Goal: Task Accomplishment & Management: Manage account settings

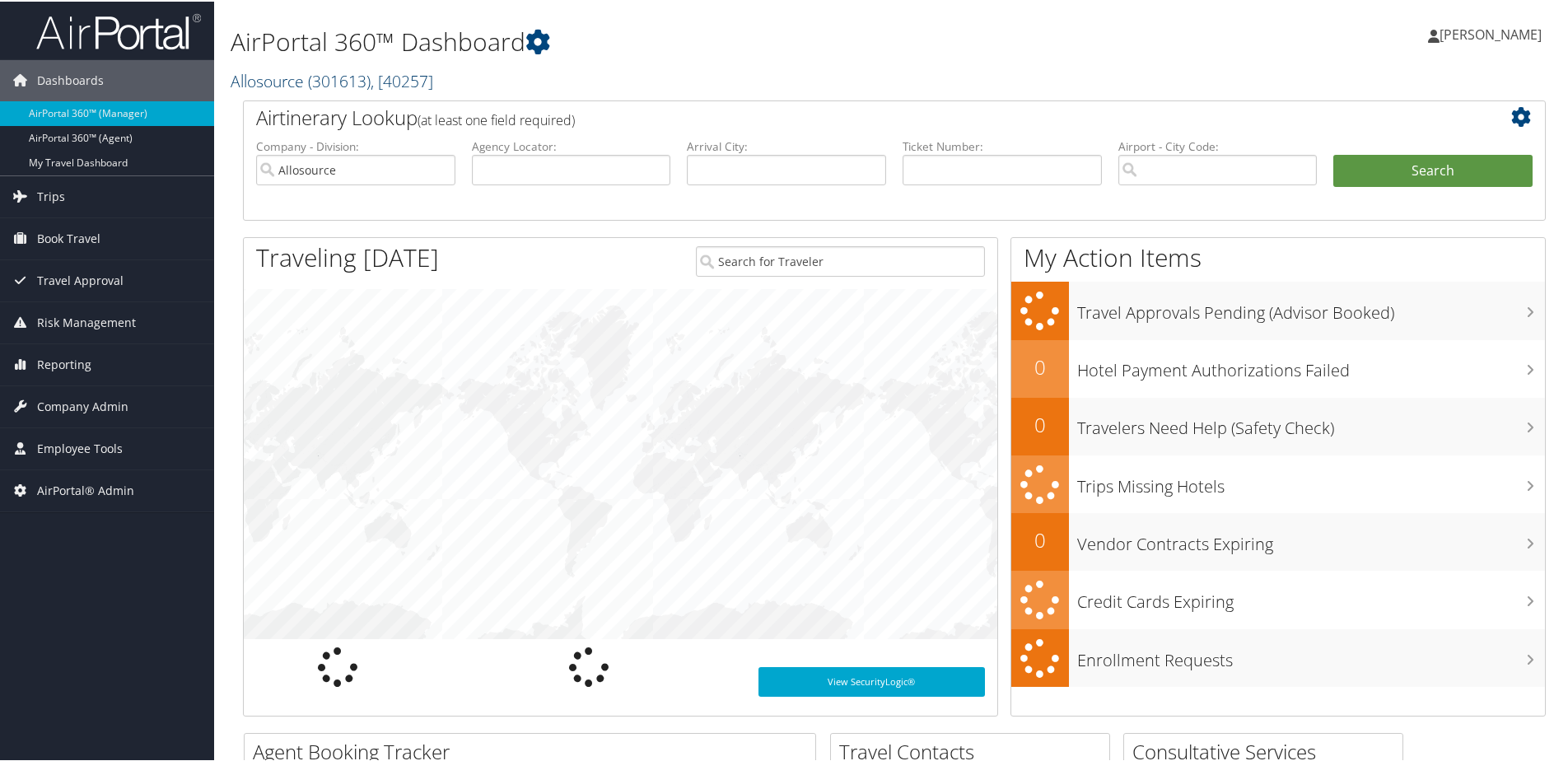
click at [288, 74] on link "Allosource ( 301613 ) , [ 40257 ]" at bounding box center [332, 79] width 203 height 22
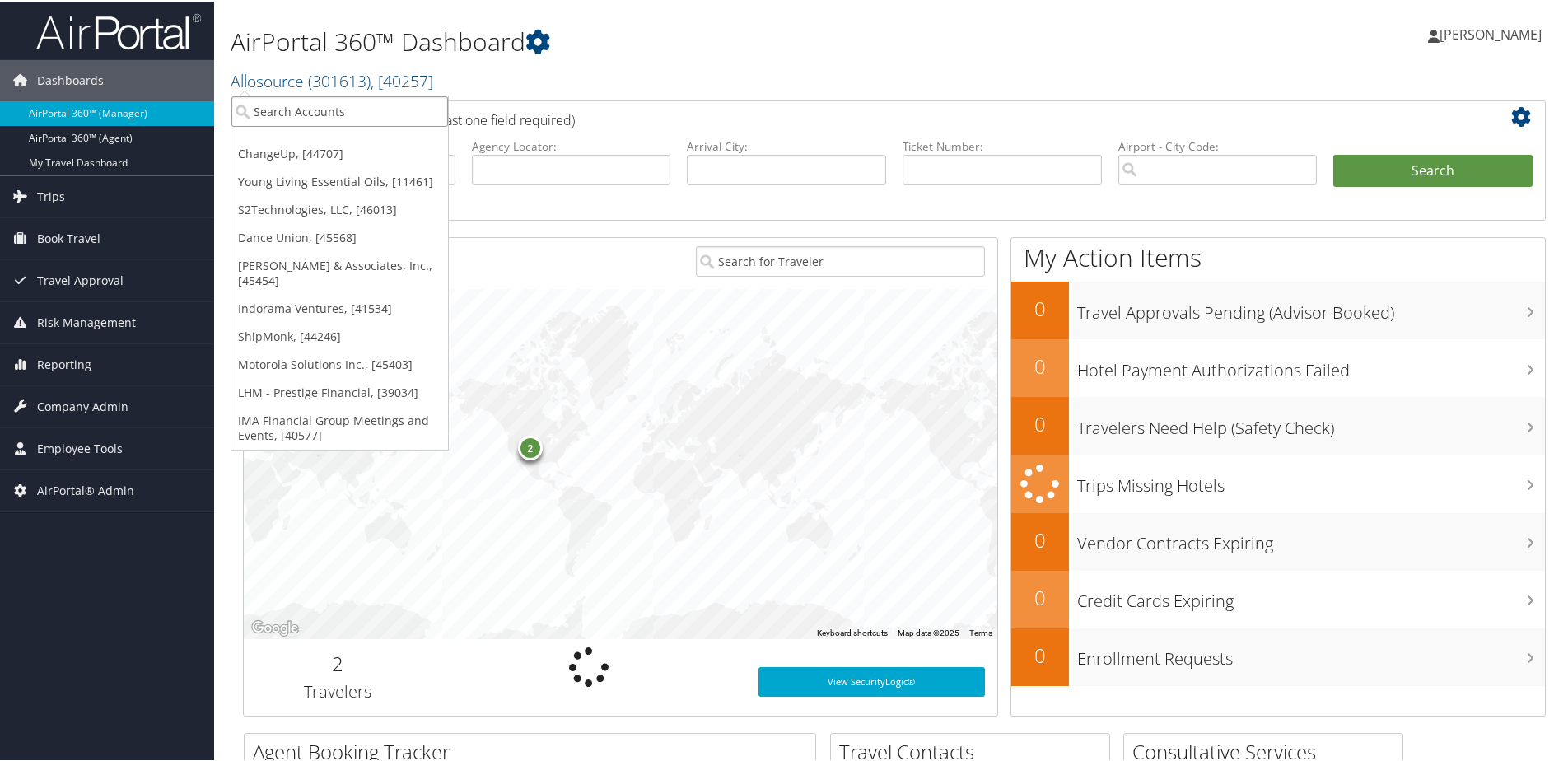
click at [280, 114] on input "search" at bounding box center [339, 110] width 216 height 31
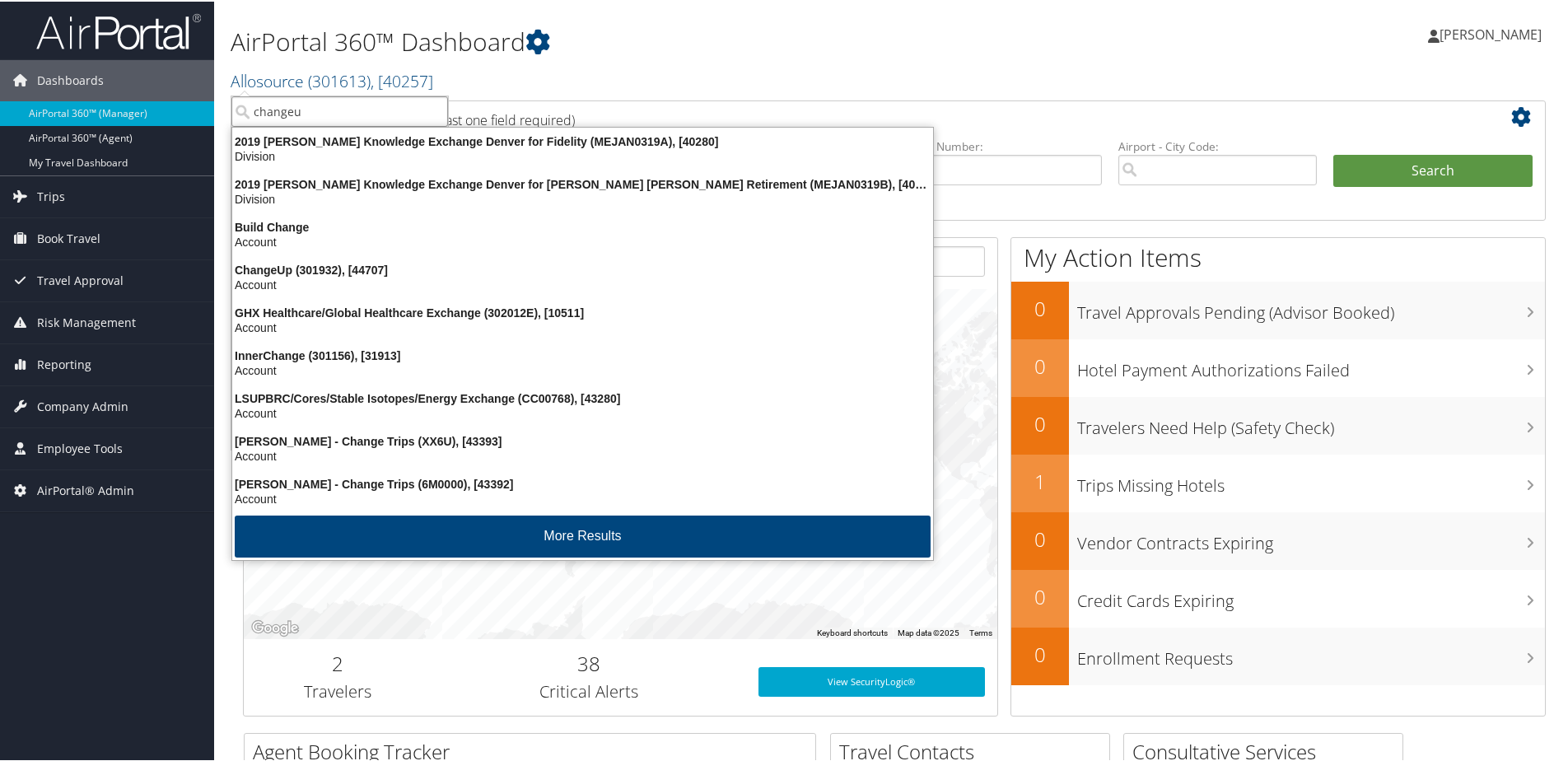
type input "changeup"
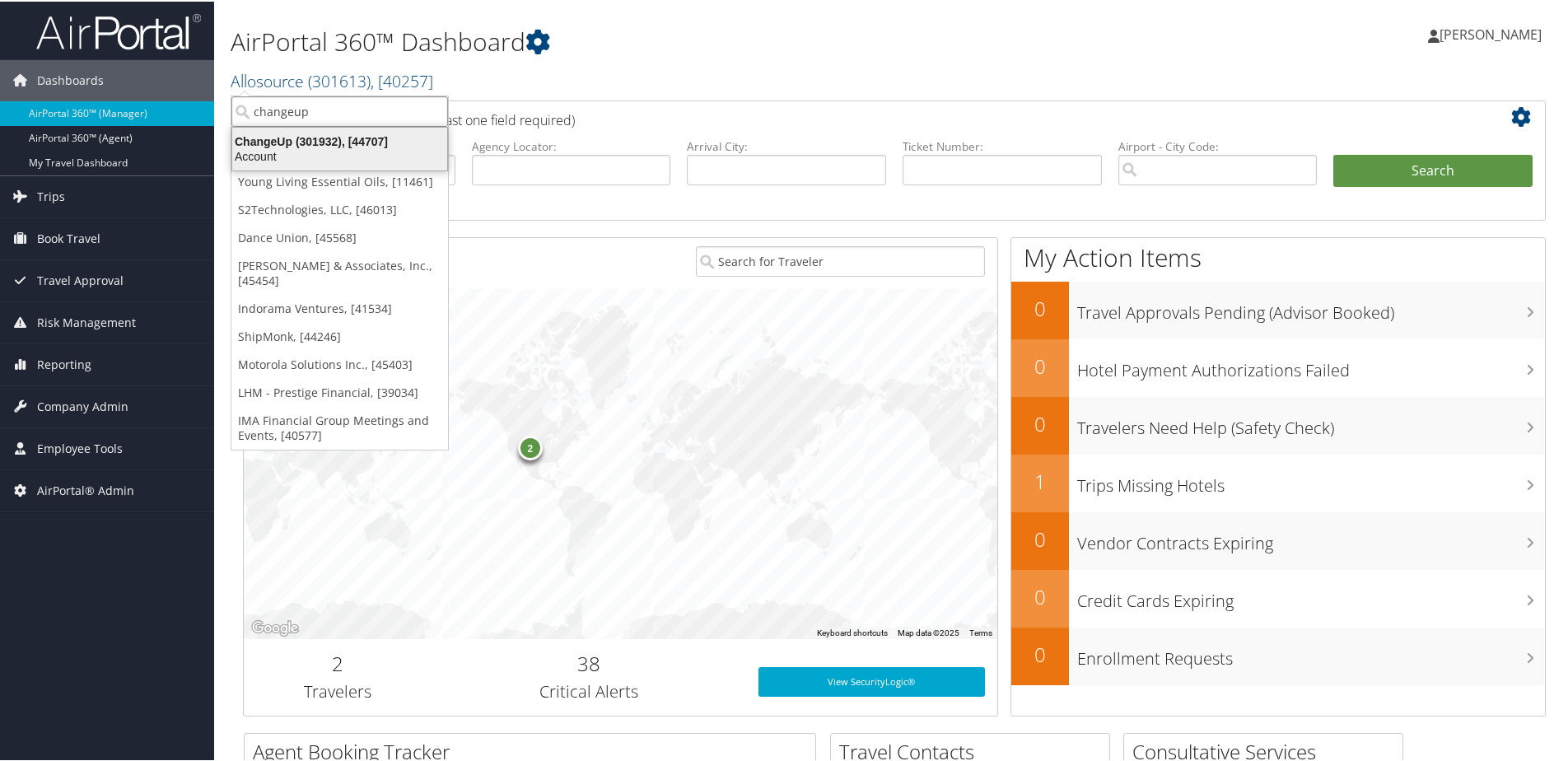
click at [301, 137] on div "ChangeUp (301932), [44707]" at bounding box center [339, 140] width 234 height 15
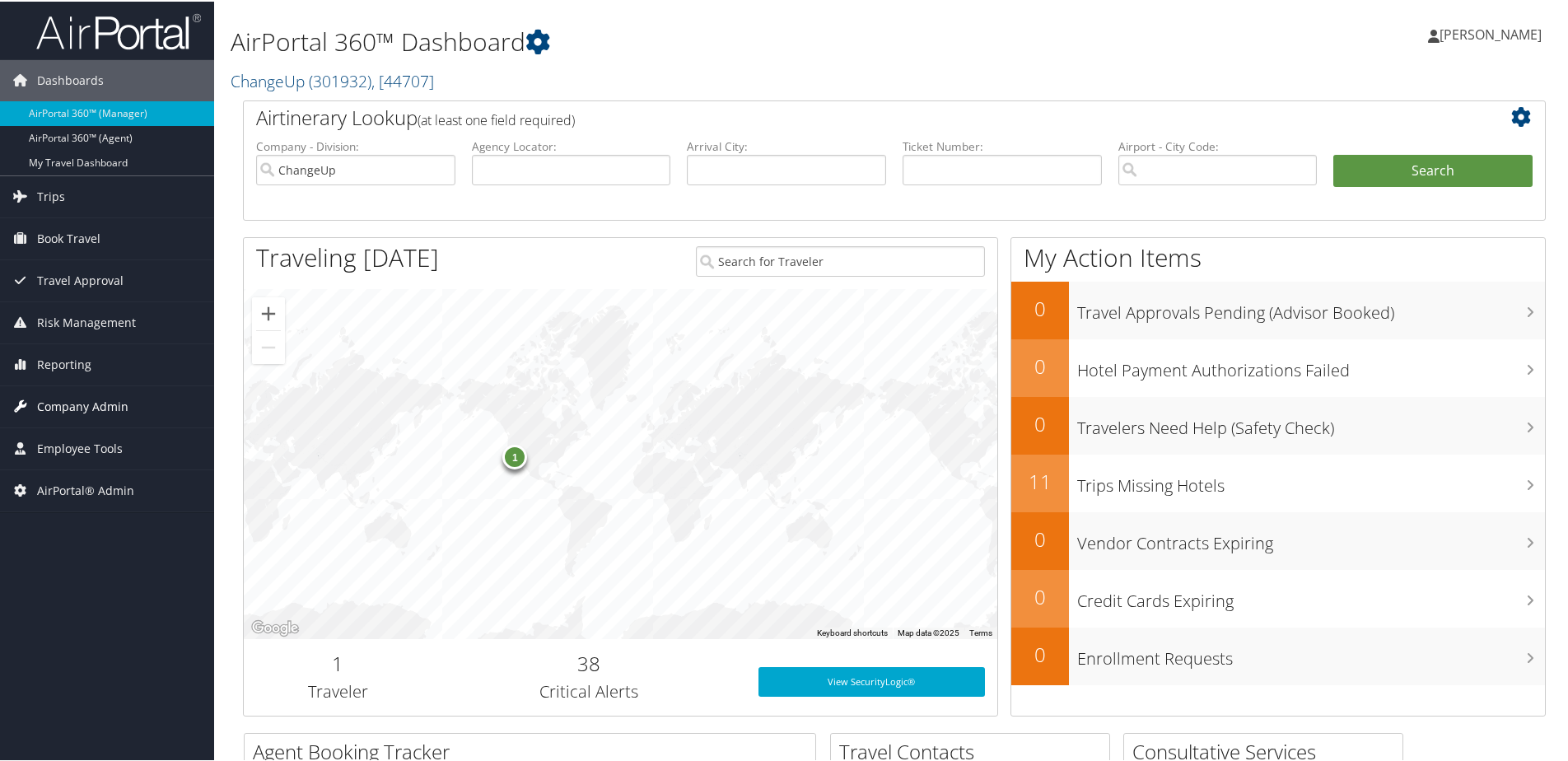
click at [80, 402] on span "Company Admin" at bounding box center [83, 405] width 92 height 41
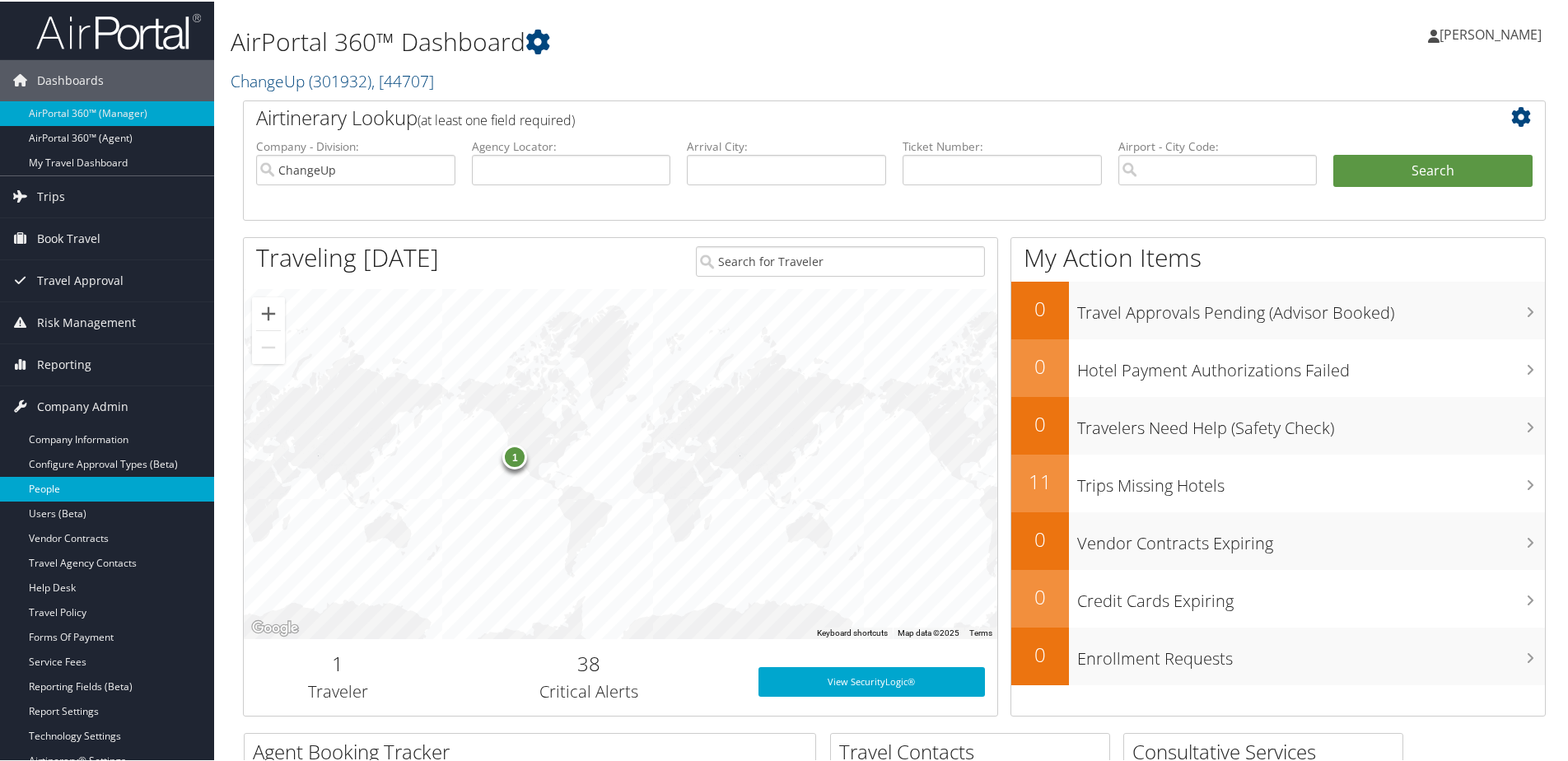
click at [55, 478] on link "People" at bounding box center [107, 488] width 214 height 25
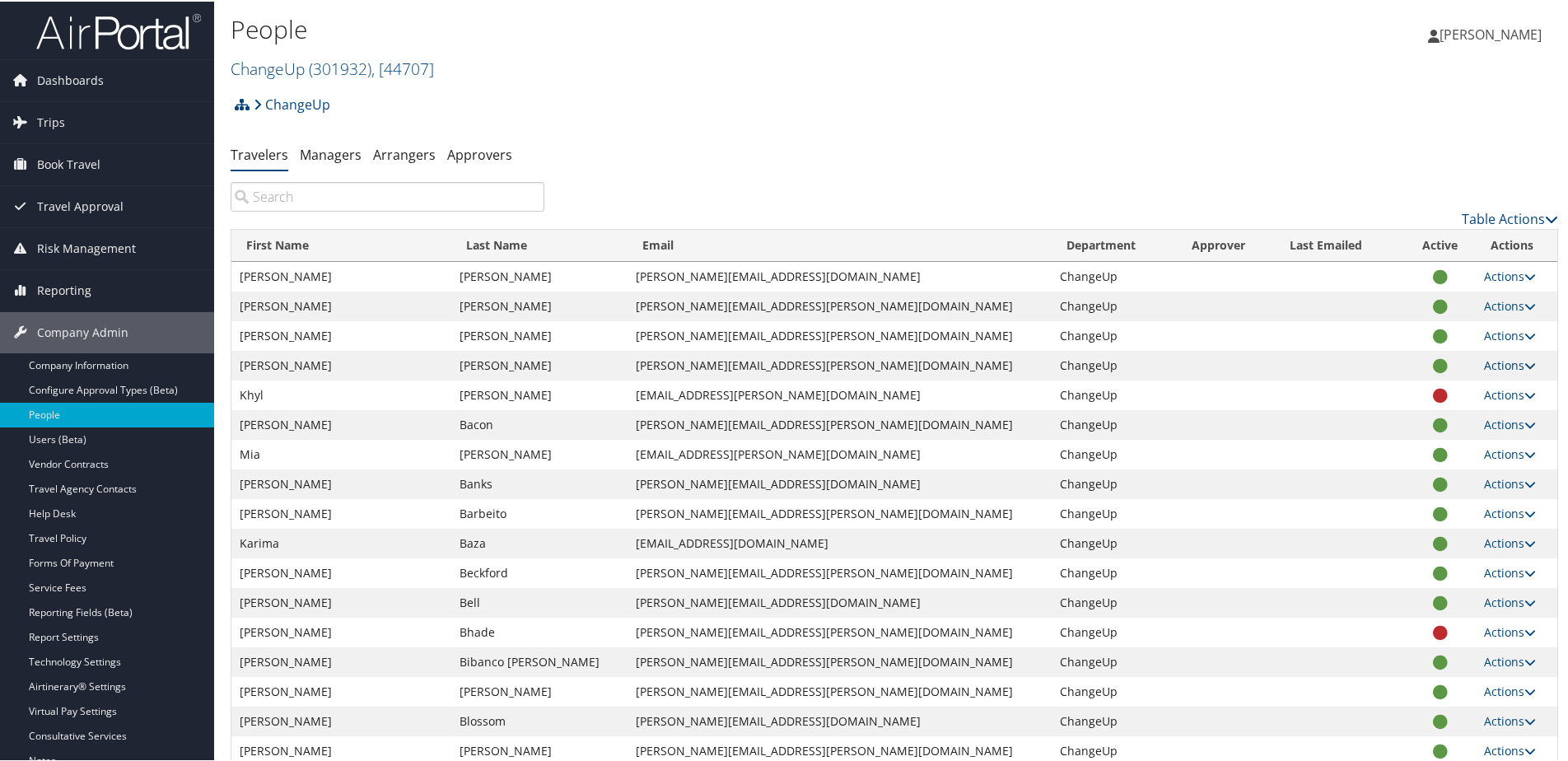
click at [1524, 362] on icon at bounding box center [1529, 364] width 12 height 12
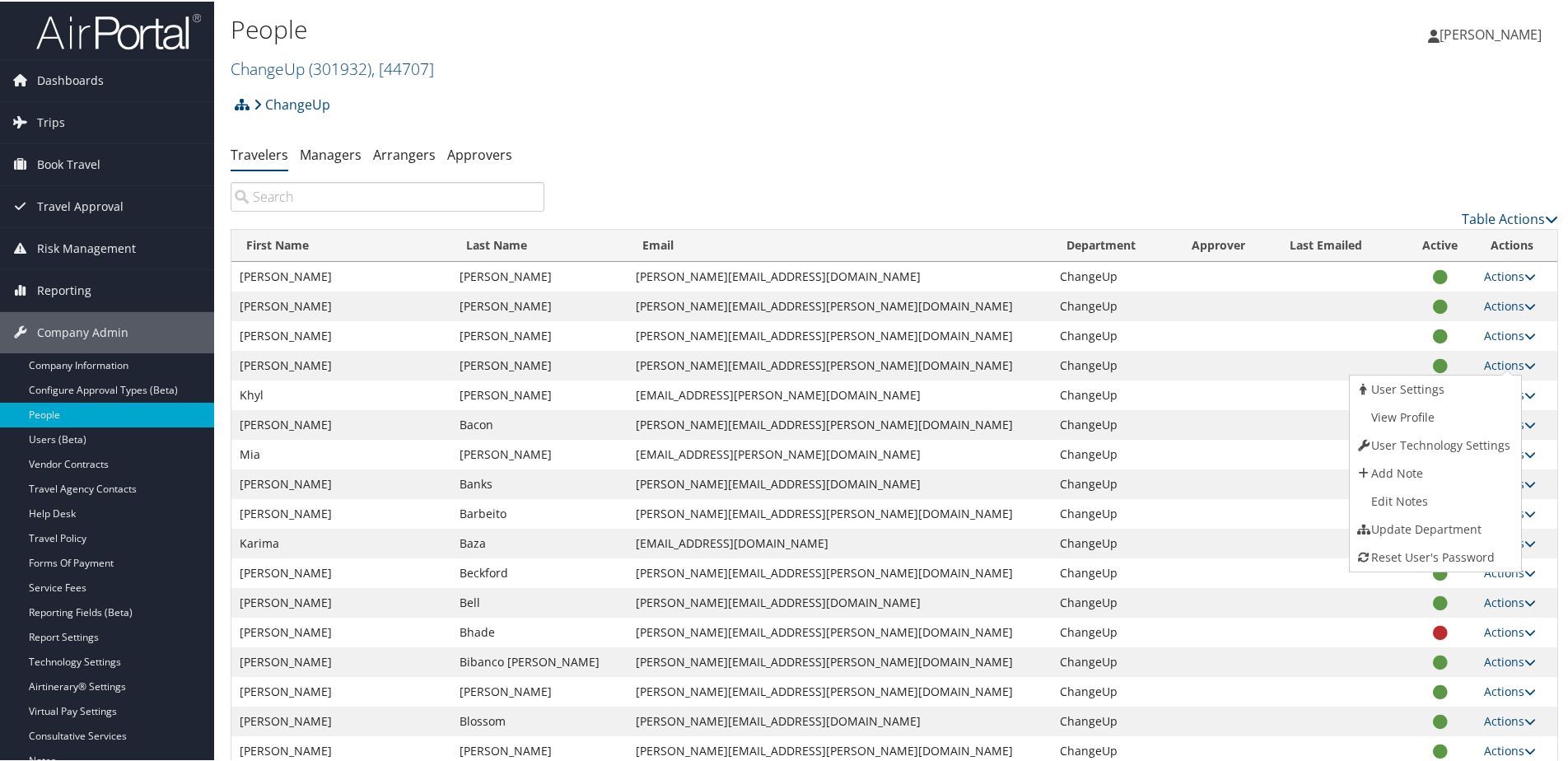
drag, startPoint x: 276, startPoint y: 62, endPoint x: 277, endPoint y: 79, distance: 17.0
click at [276, 61] on link "ChangeUp ( 301932 ) , [ 44707 ]" at bounding box center [332, 66] width 203 height 22
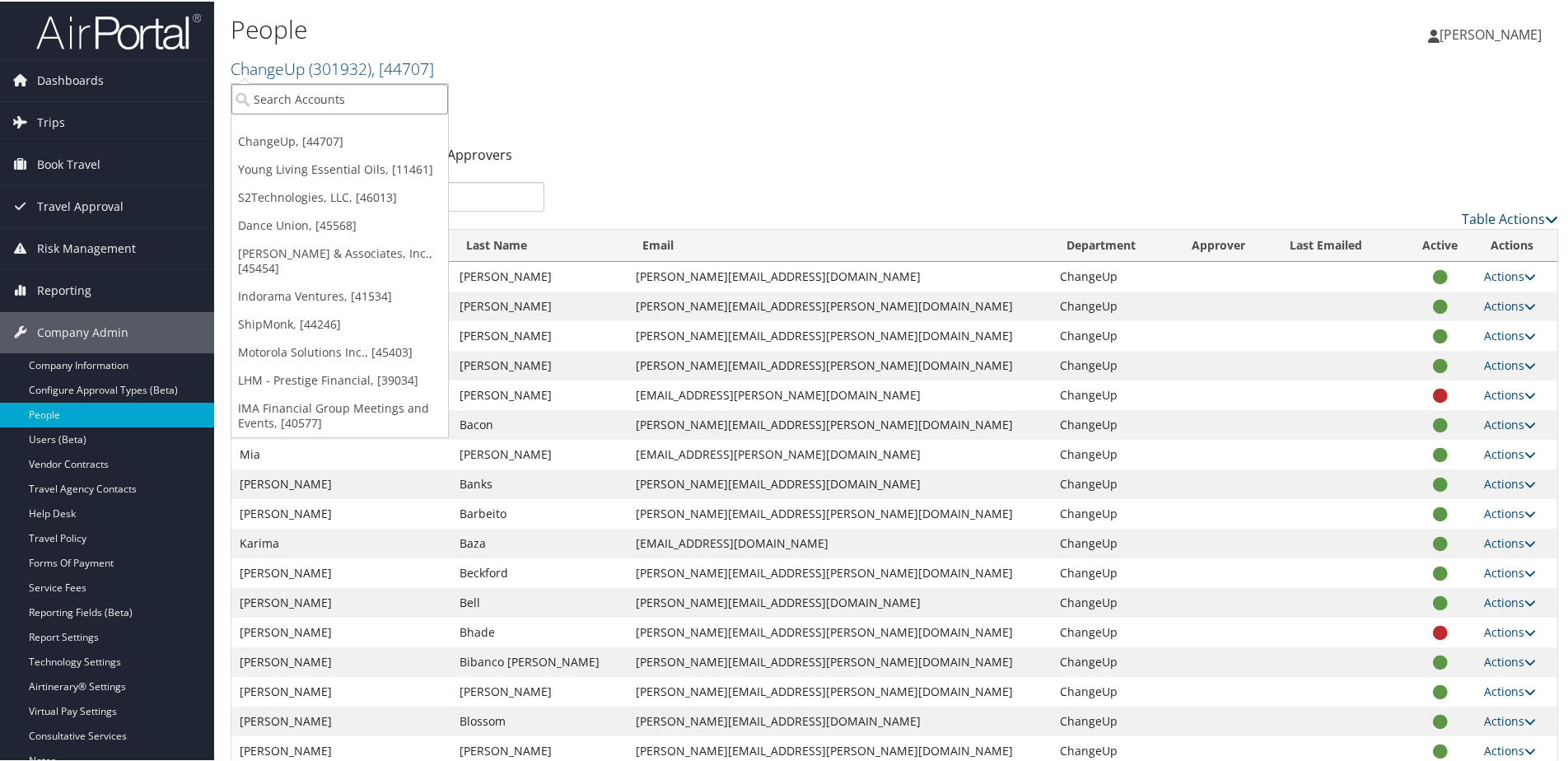
click at [280, 96] on input "search" at bounding box center [339, 98] width 216 height 31
type input "Sig"
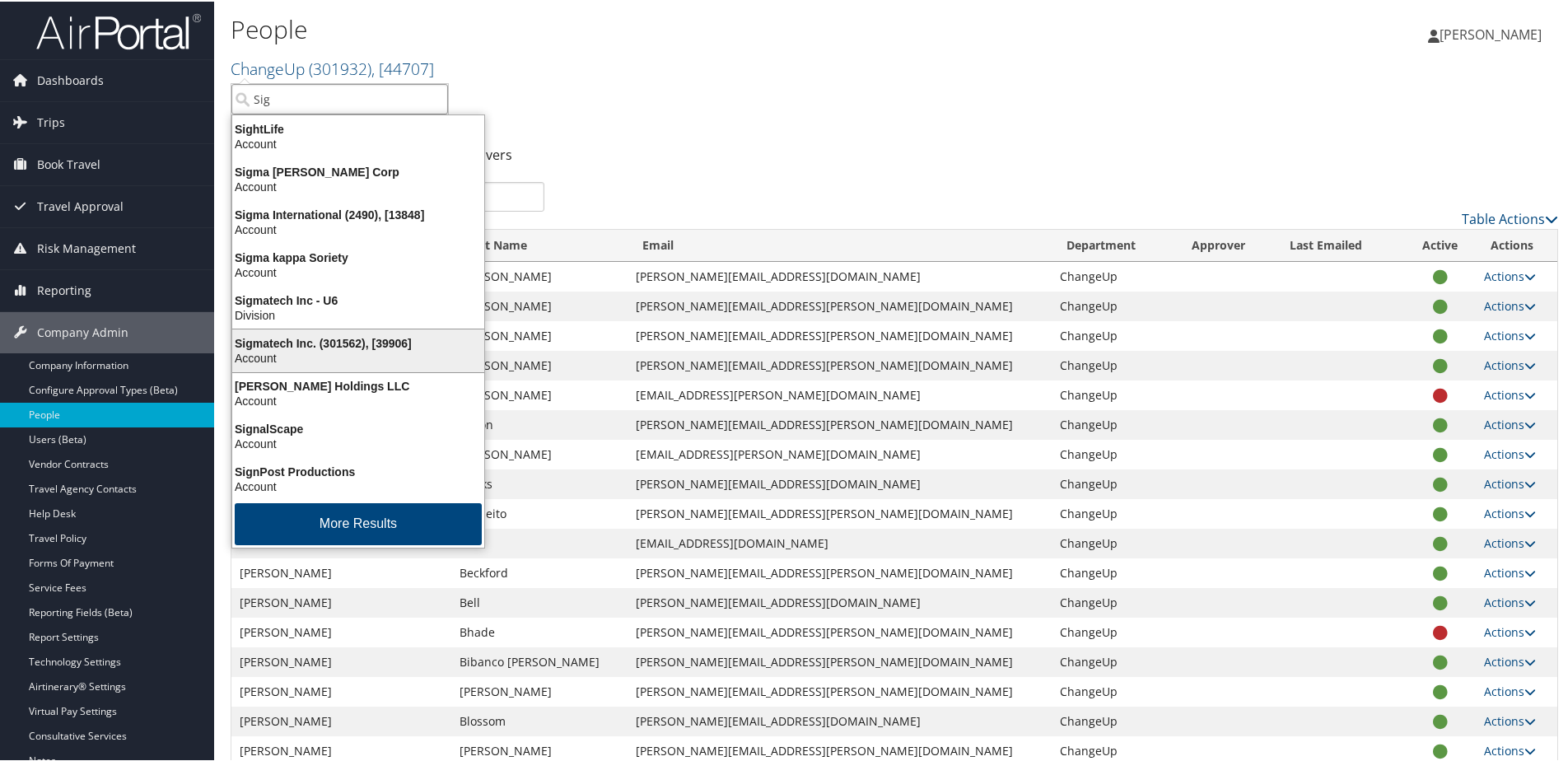
click at [270, 342] on div "Sigmatech Inc. (301562), [39906]" at bounding box center [358, 341] width 272 height 15
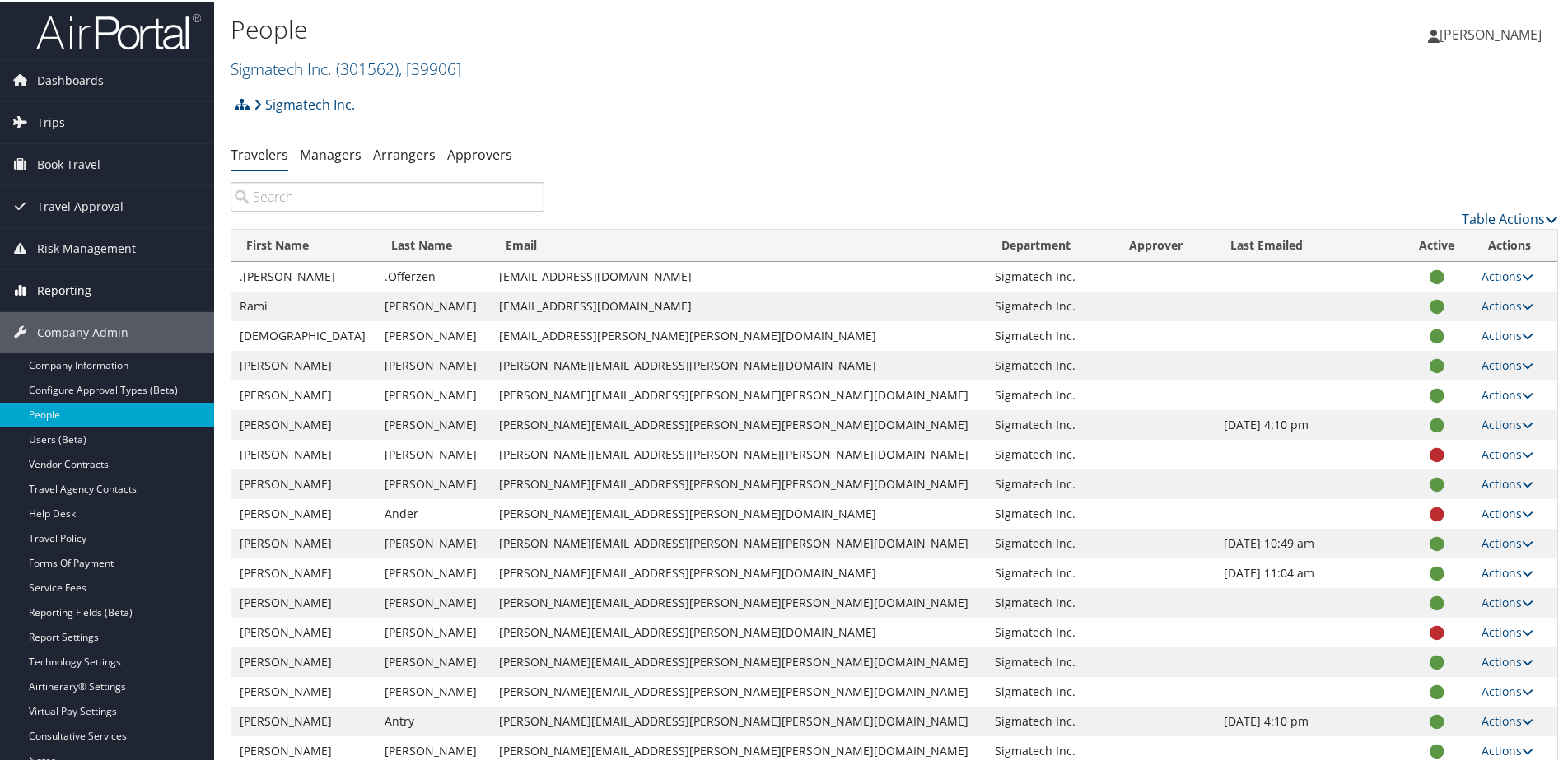
click at [63, 290] on span "Reporting" at bounding box center [64, 289] width 55 height 41
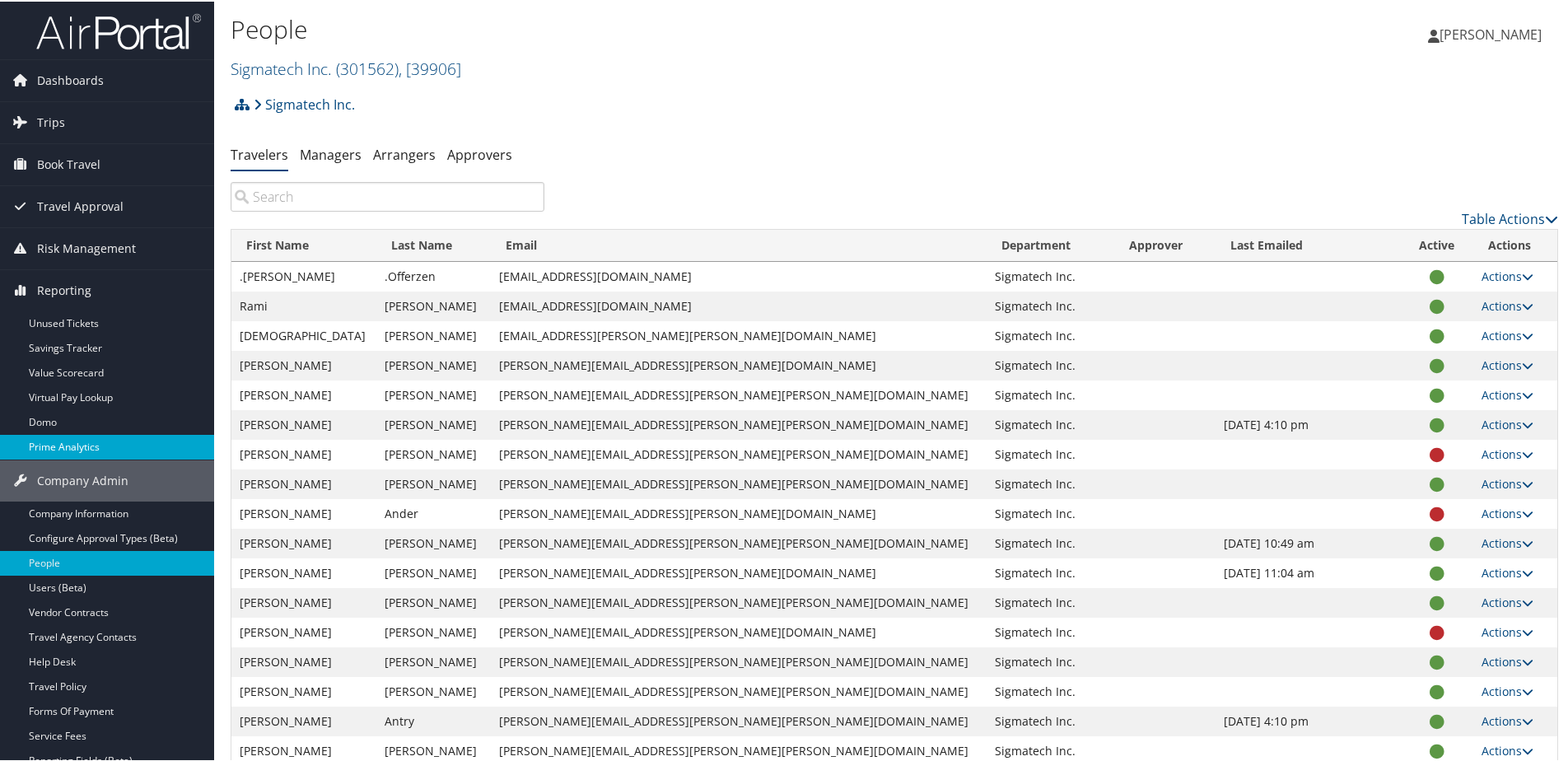
click at [57, 446] on link "Prime Analytics" at bounding box center [107, 446] width 214 height 25
click at [272, 75] on link "Sigmatech Inc. ( 301562 ) , [ 39906 ]" at bounding box center [346, 66] width 231 height 22
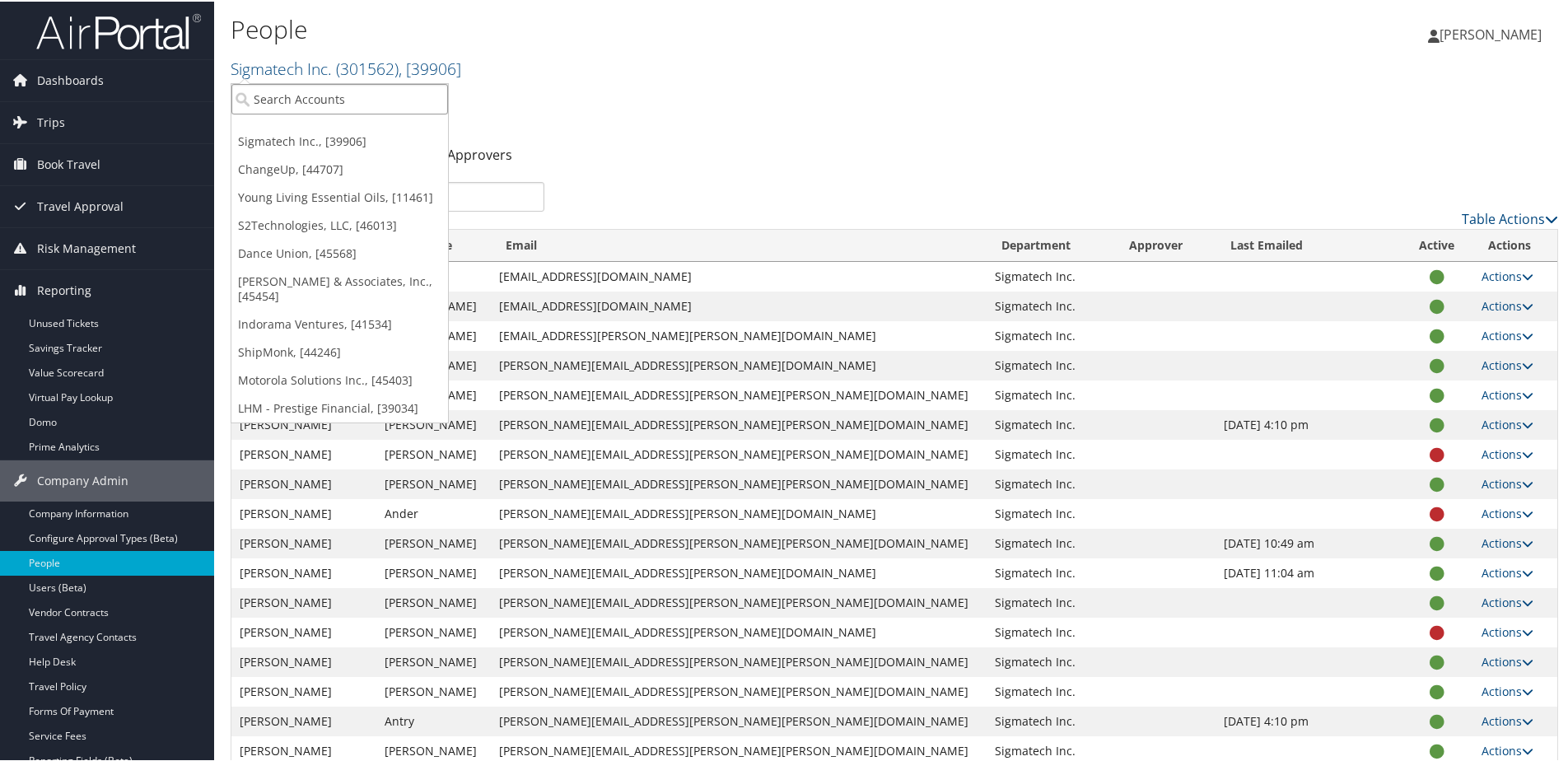
click at [271, 94] on input "search" at bounding box center [339, 98] width 216 height 31
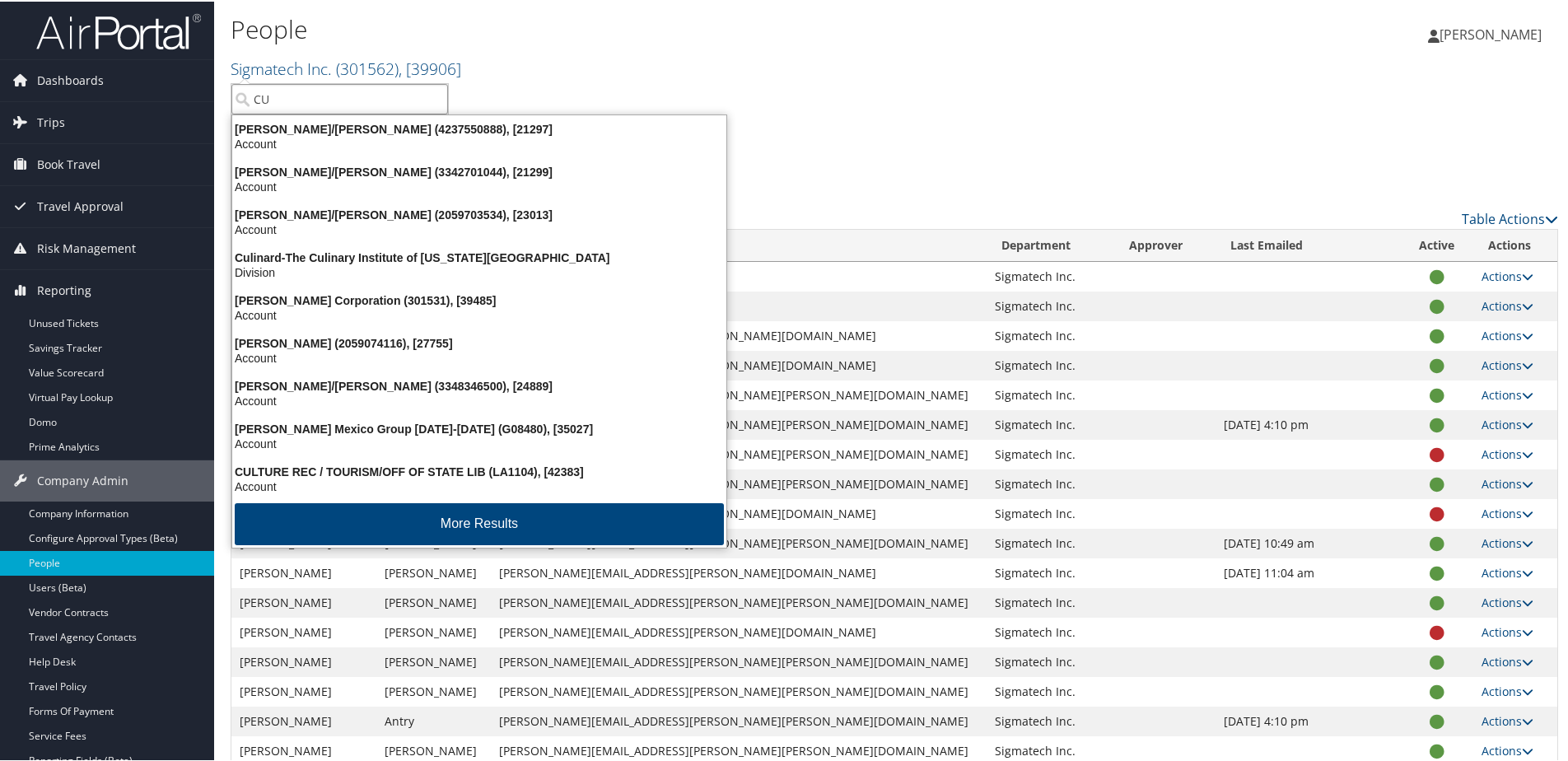
type input "C"
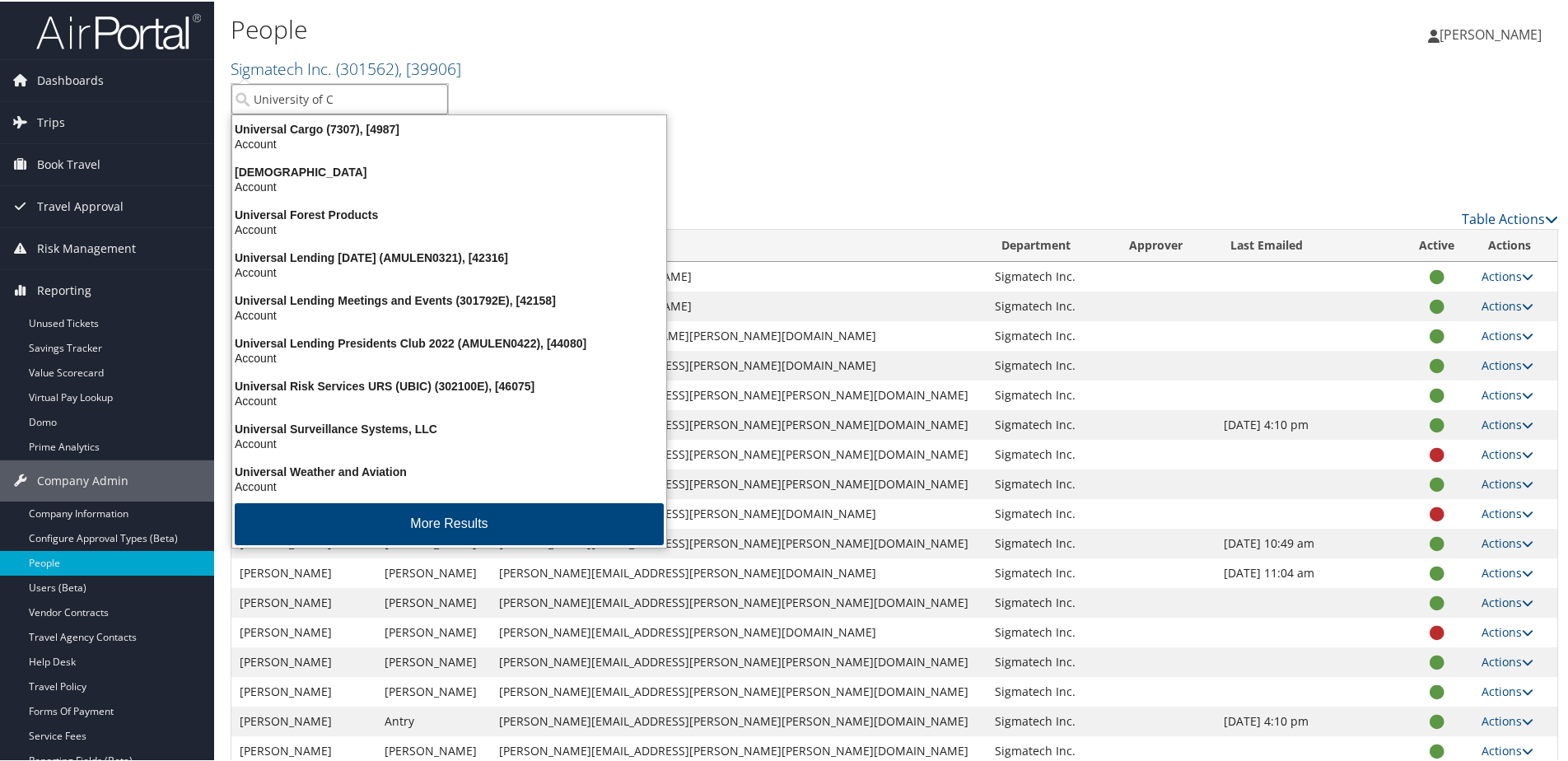
type input "University of Co"
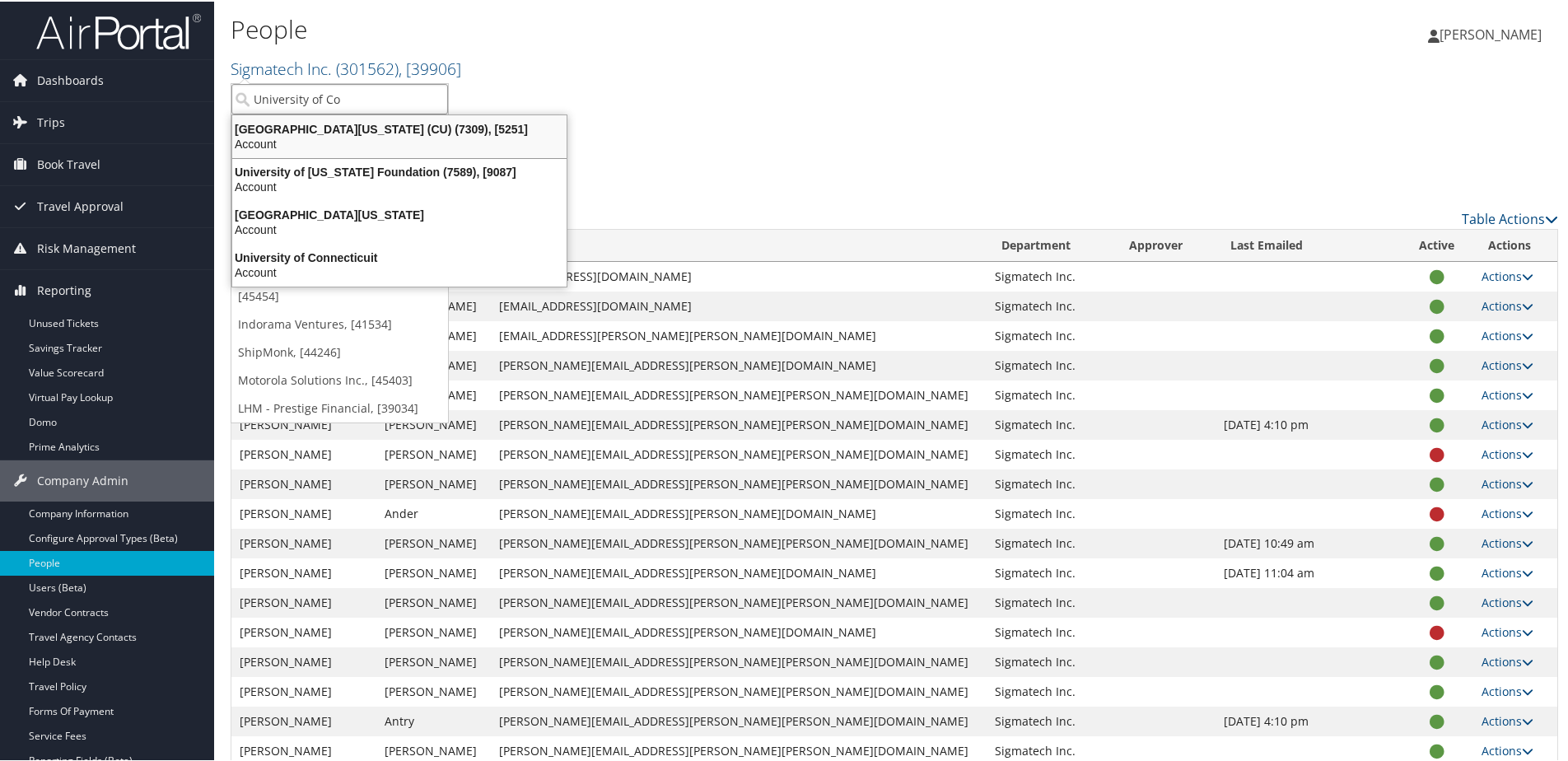
drag, startPoint x: 280, startPoint y: 143, endPoint x: 272, endPoint y: 123, distance: 21.5
click at [278, 139] on div "Account" at bounding box center [400, 142] width 354 height 15
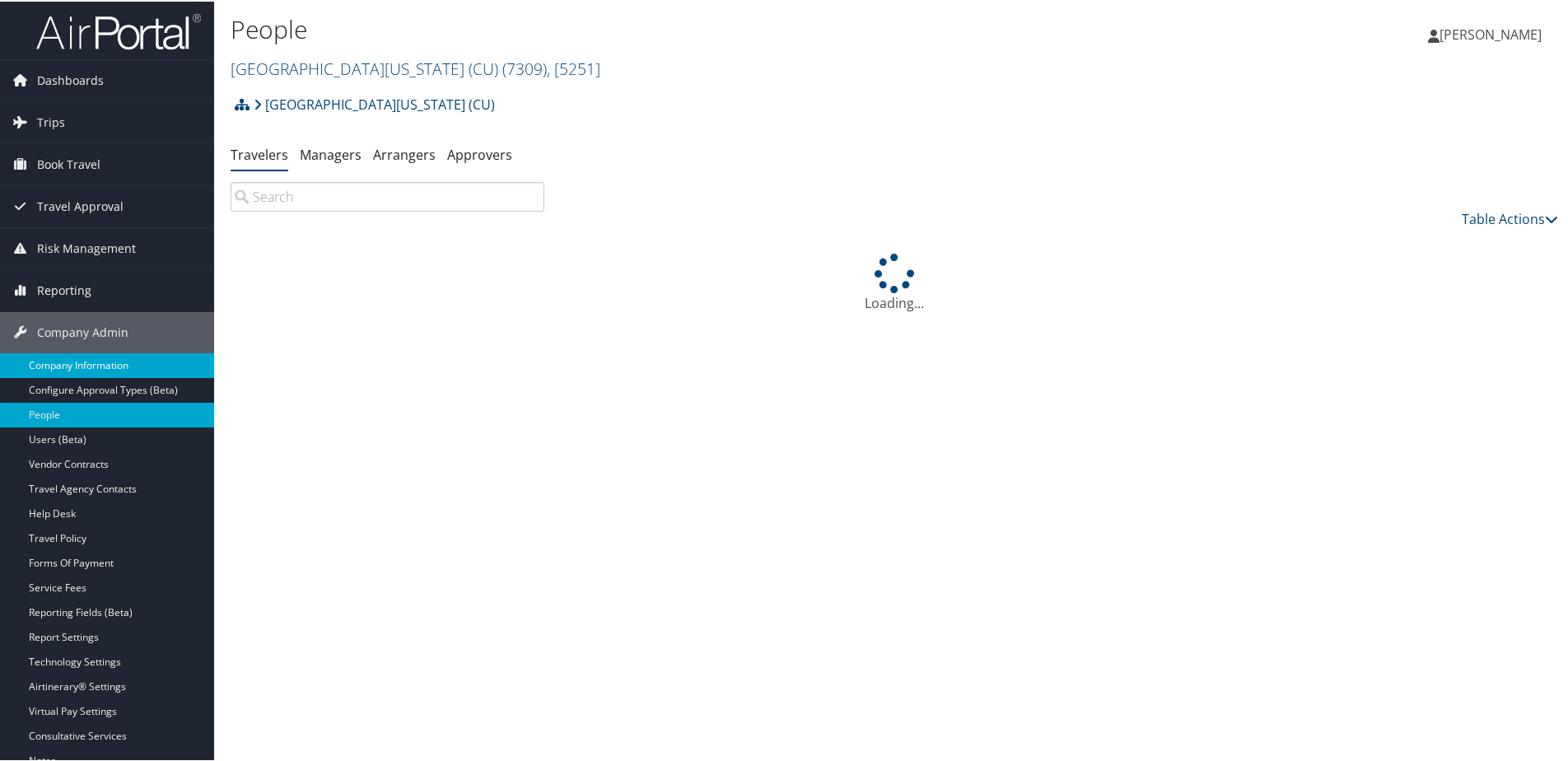
click at [66, 362] on link "Company Information" at bounding box center [107, 365] width 214 height 25
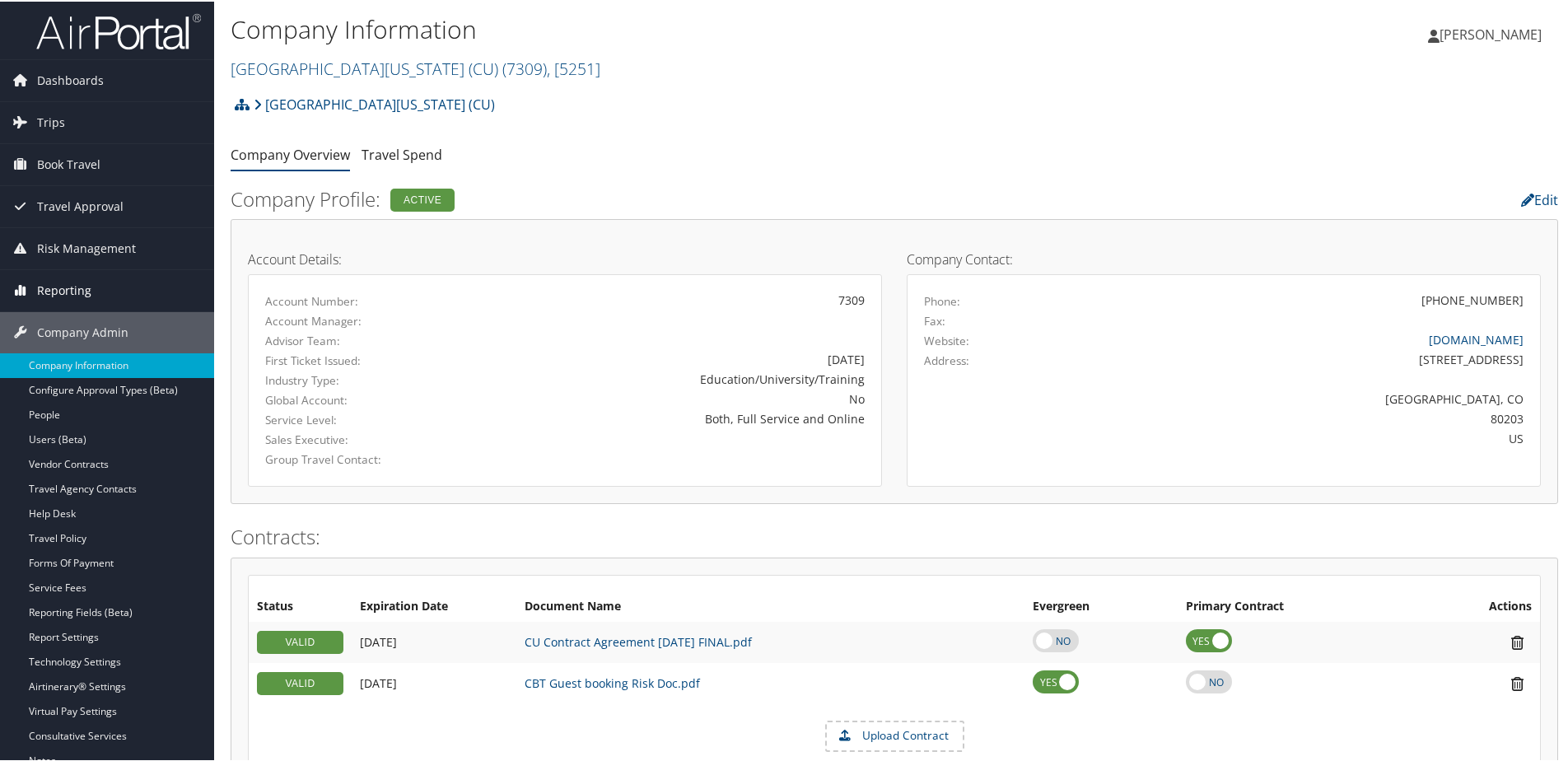
click at [69, 294] on span "Reporting" at bounding box center [64, 289] width 55 height 41
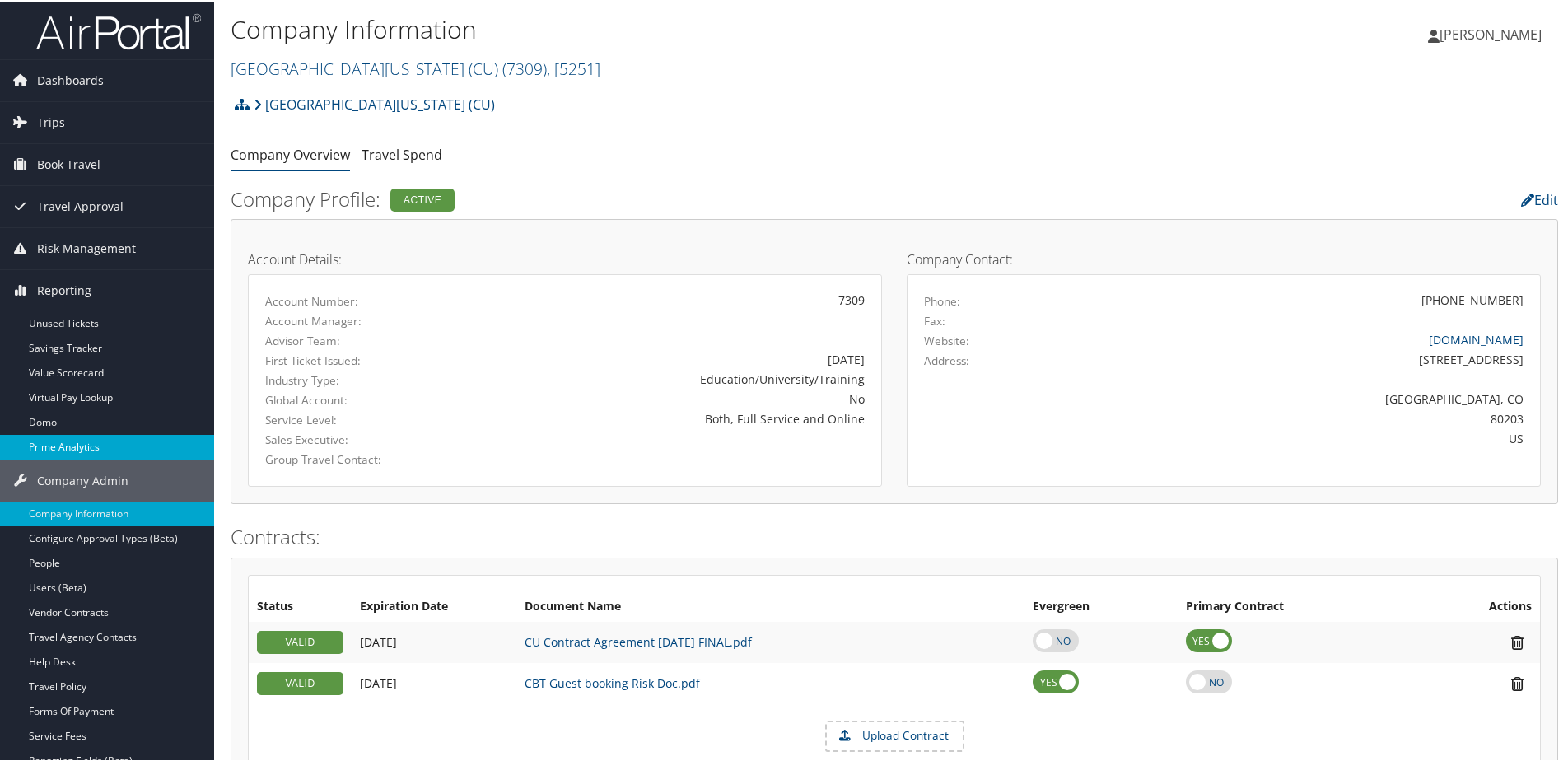
click at [75, 441] on link "Prime Analytics" at bounding box center [107, 446] width 214 height 25
click at [65, 451] on link "Prime Analytics" at bounding box center [107, 446] width 214 height 25
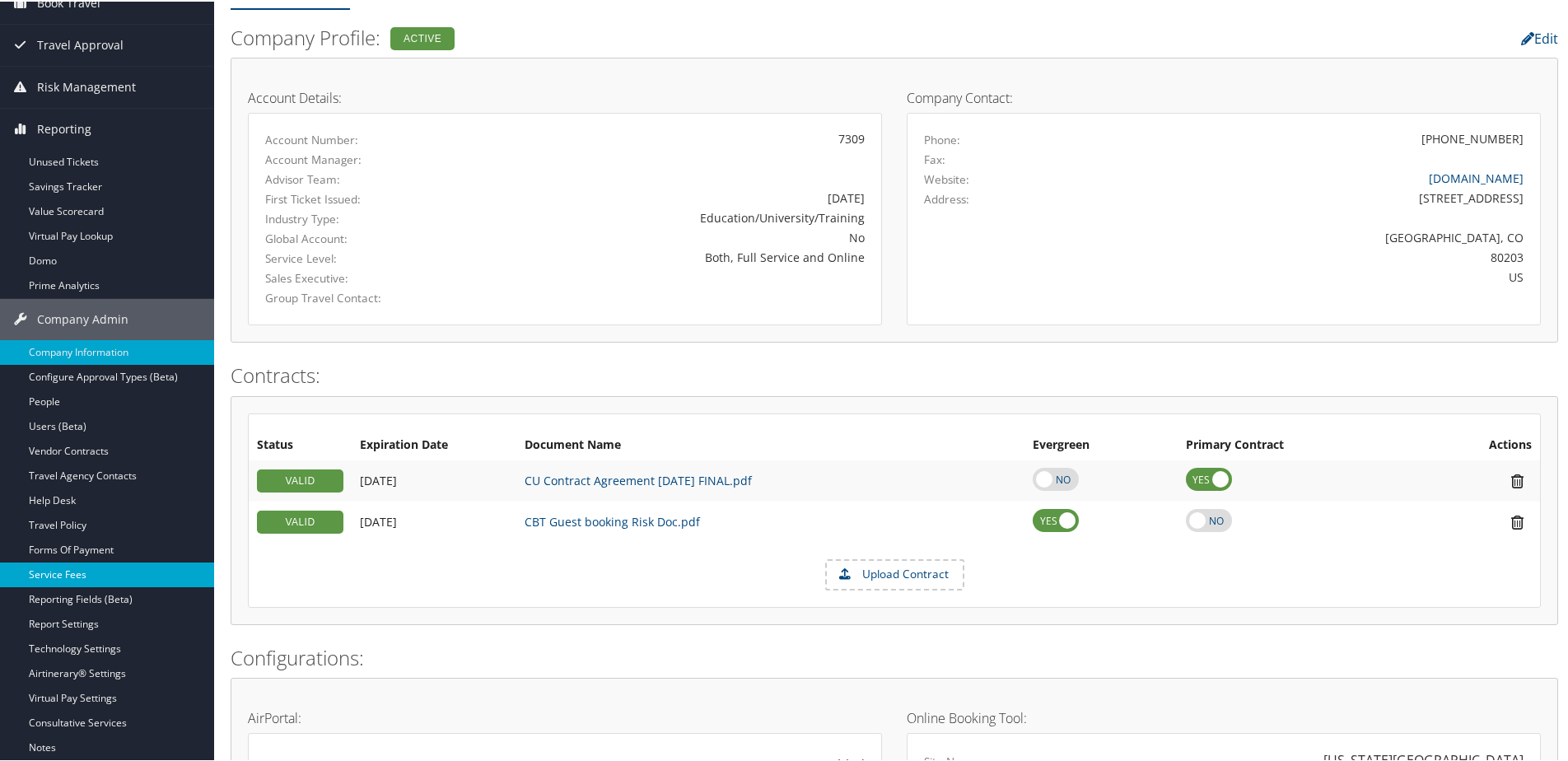
scroll to position [164, 0]
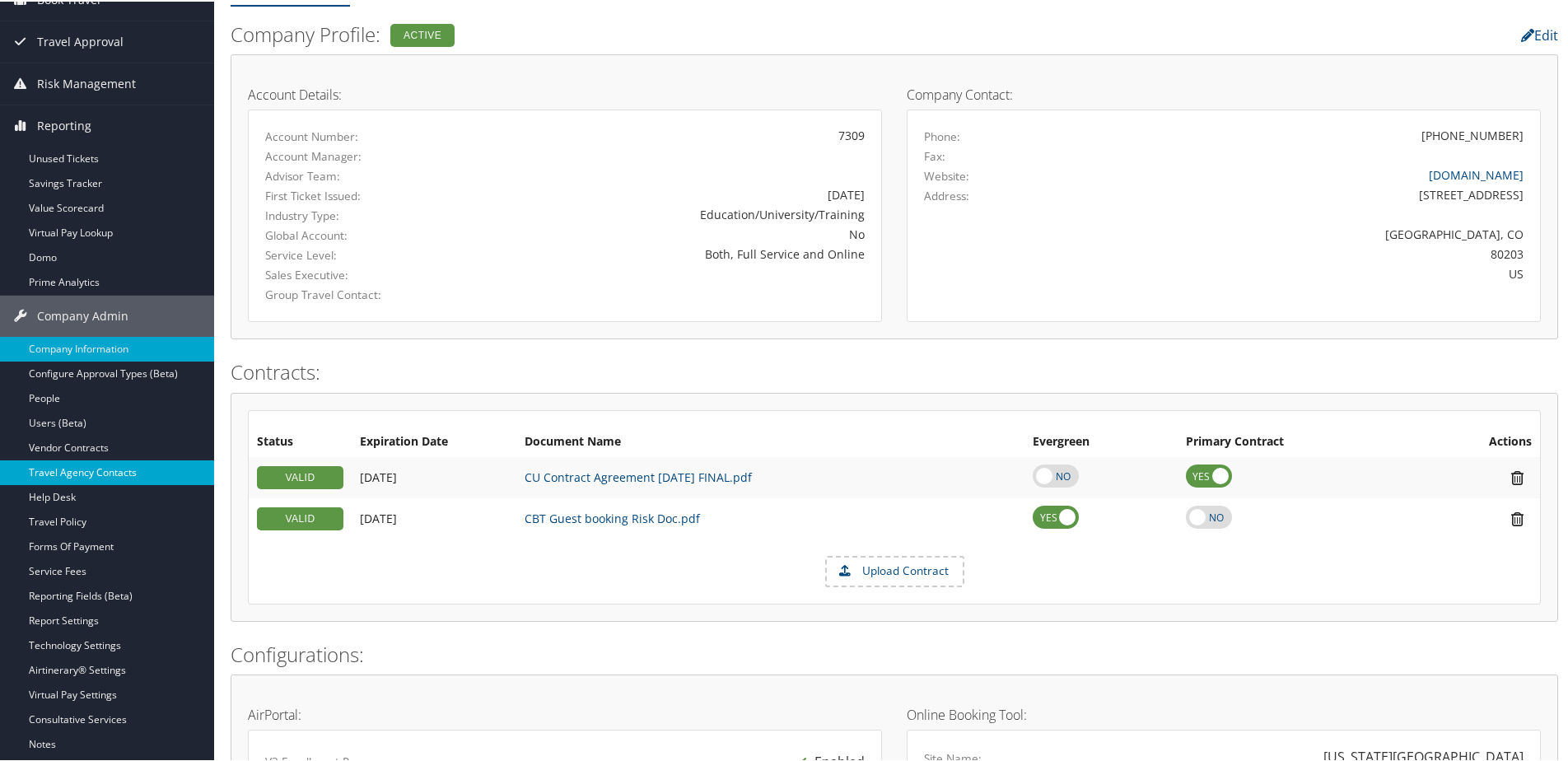
click at [97, 469] on link "Travel Agency Contacts" at bounding box center [107, 472] width 214 height 25
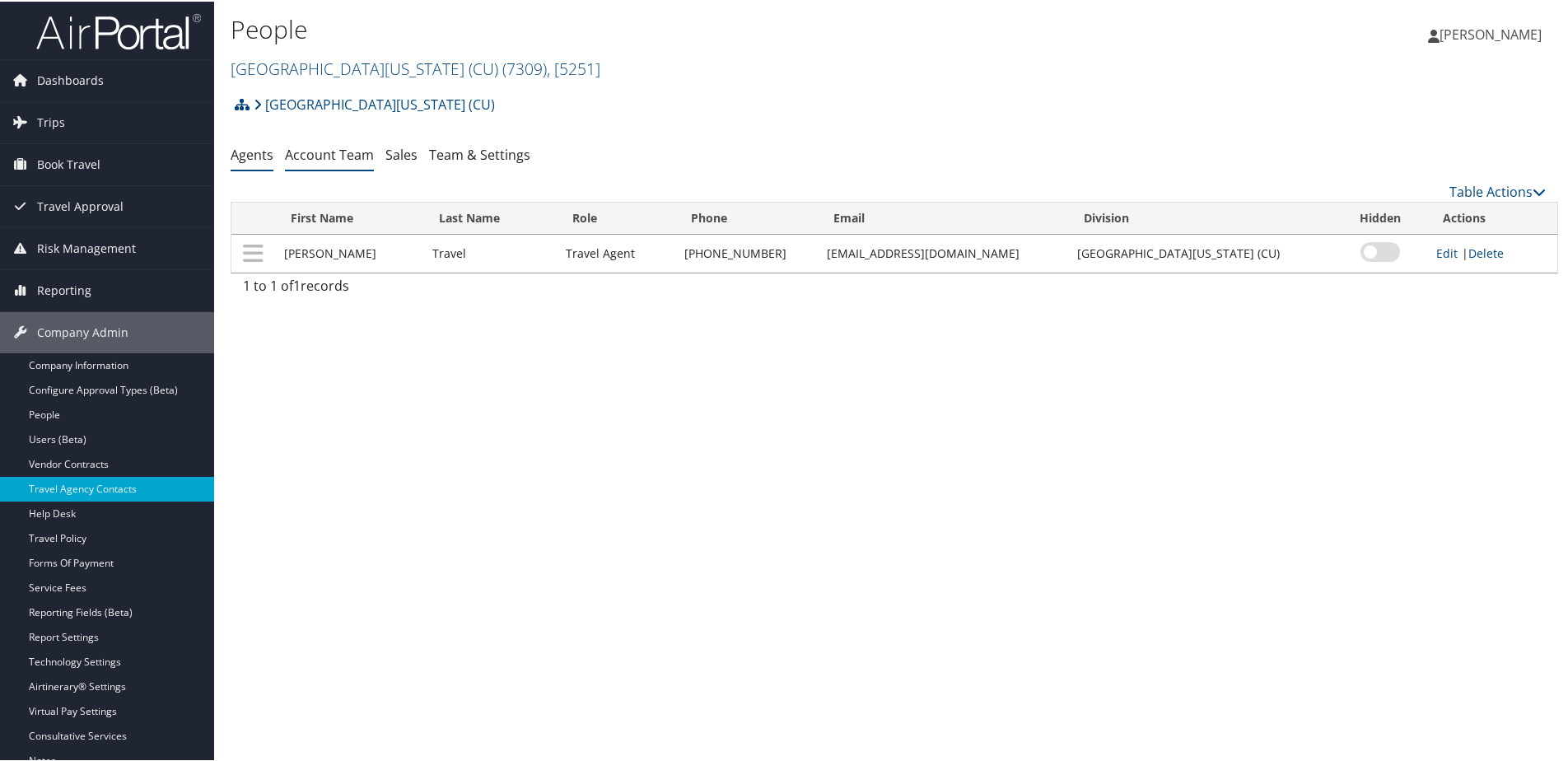
click at [301, 153] on link "Account Team" at bounding box center [329, 153] width 89 height 18
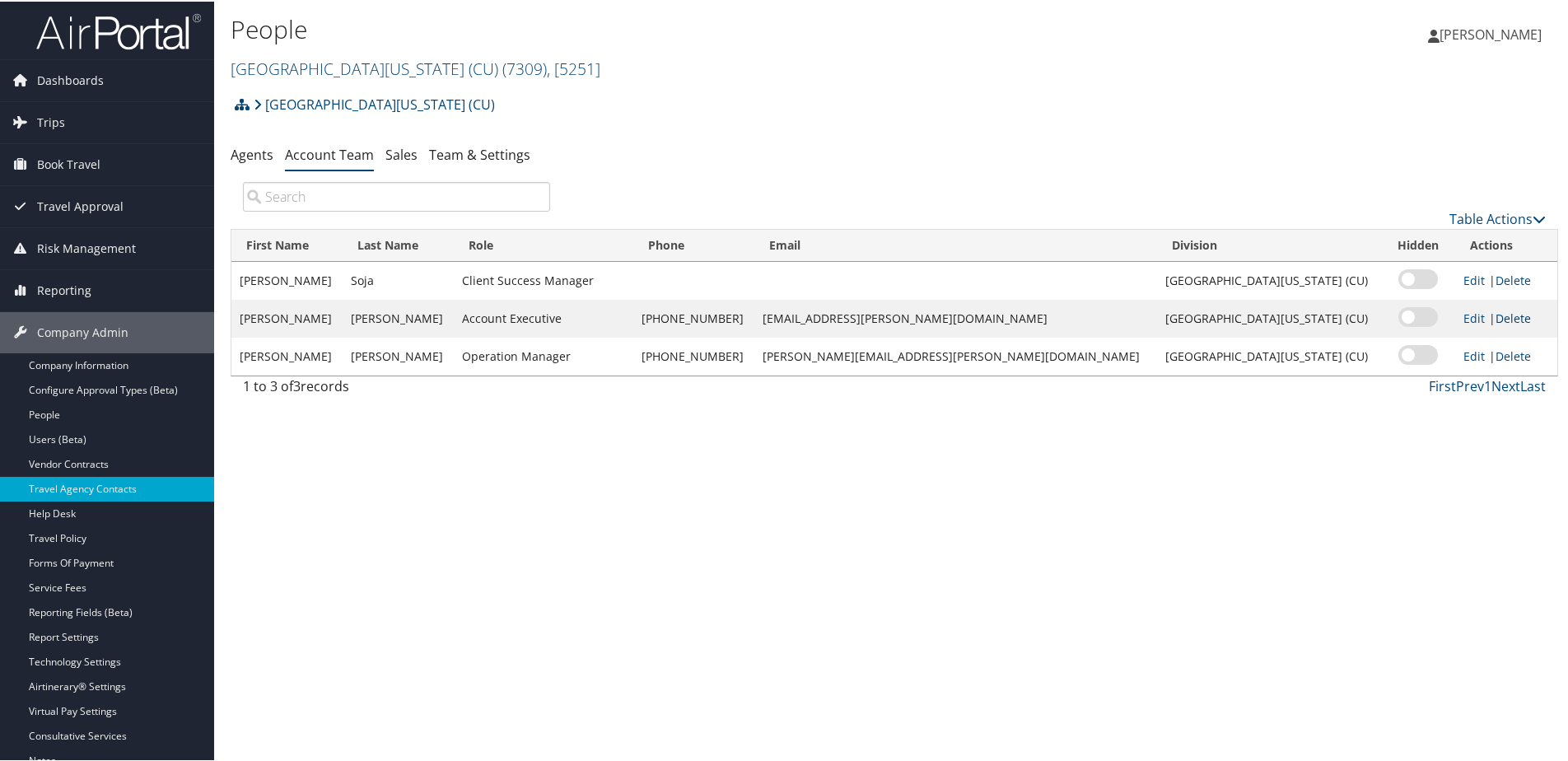
click at [1495, 312] on link "Delete" at bounding box center [1512, 316] width 35 height 15
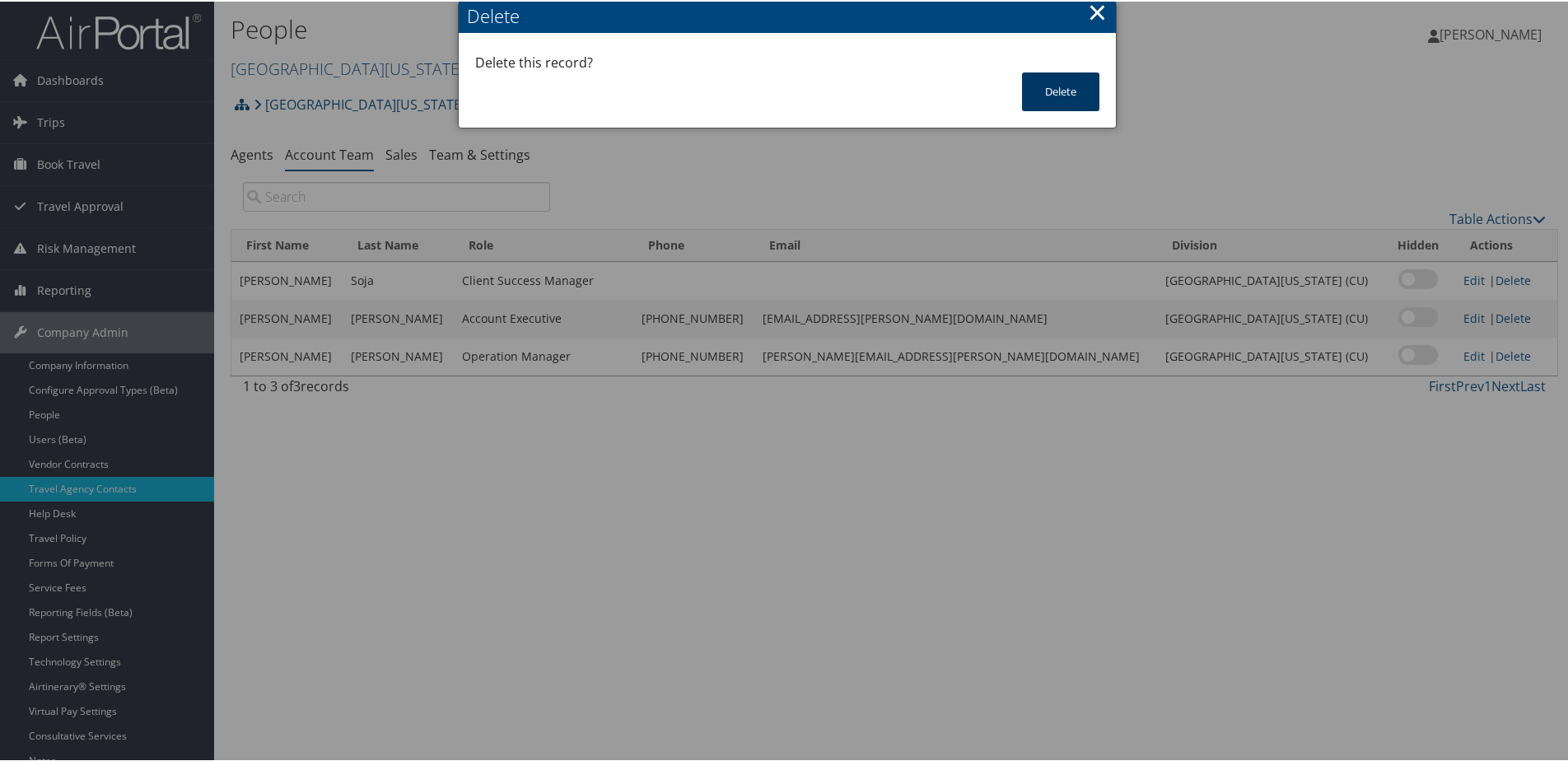
click at [1035, 81] on button "Delete" at bounding box center [1061, 90] width 77 height 39
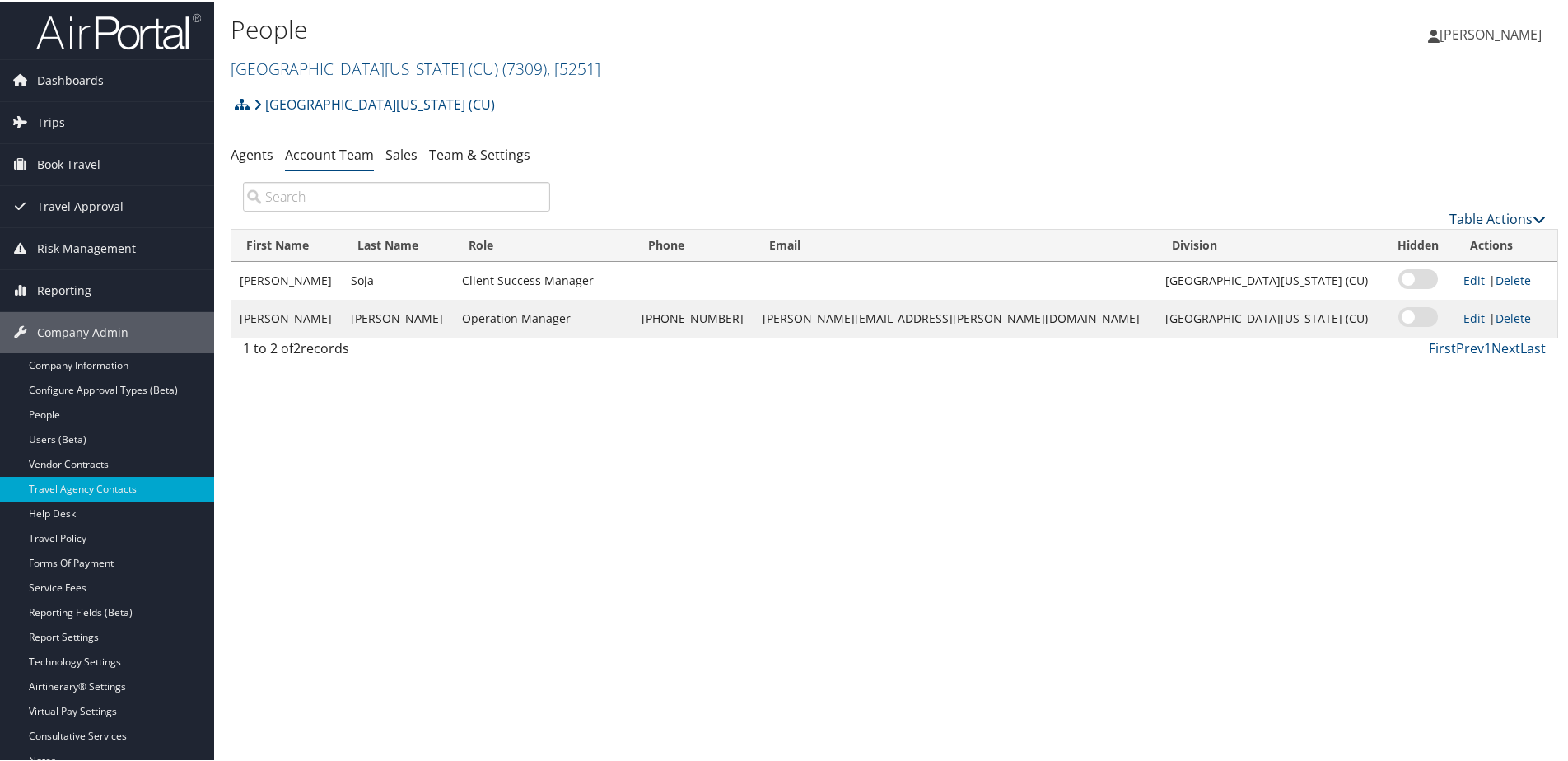
click at [1493, 225] on link "Table Actions" at bounding box center [1497, 217] width 96 height 18
click at [1407, 241] on link "Add Team Member" at bounding box center [1442, 243] width 216 height 28
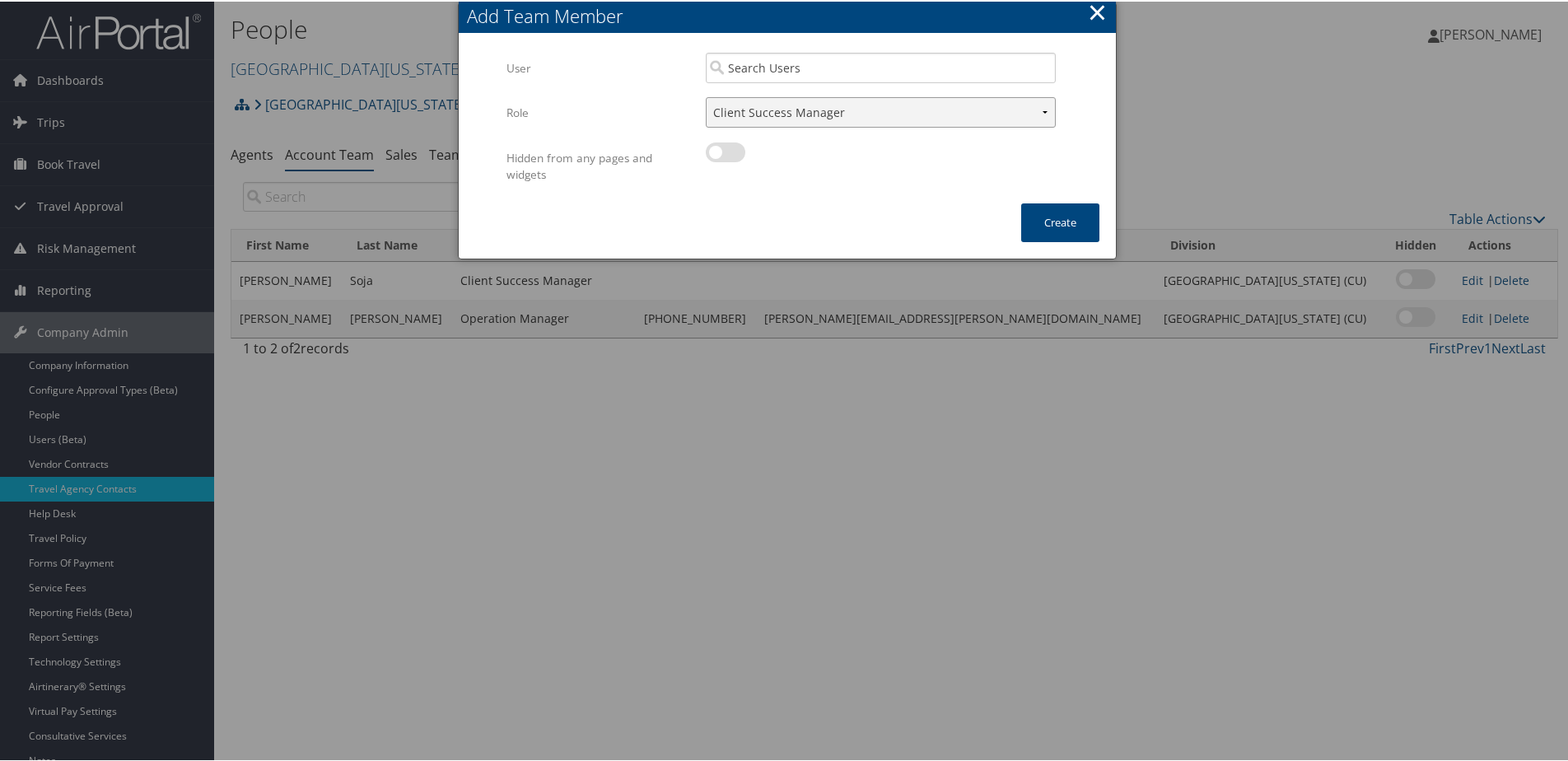
click at [834, 113] on select "Client Success Manager Account Executive Operations Manager" at bounding box center [881, 111] width 350 height 31
select select "AE"
click at [706, 95] on select "Client Success Manager Account Executive Operations Manager" at bounding box center [881, 111] width 350 height 31
click at [797, 65] on input "search" at bounding box center [881, 66] width 350 height 31
click at [798, 88] on div "Pamela Rex (pam.rex@cbtravel.com) User" at bounding box center [881, 105] width 343 height 42
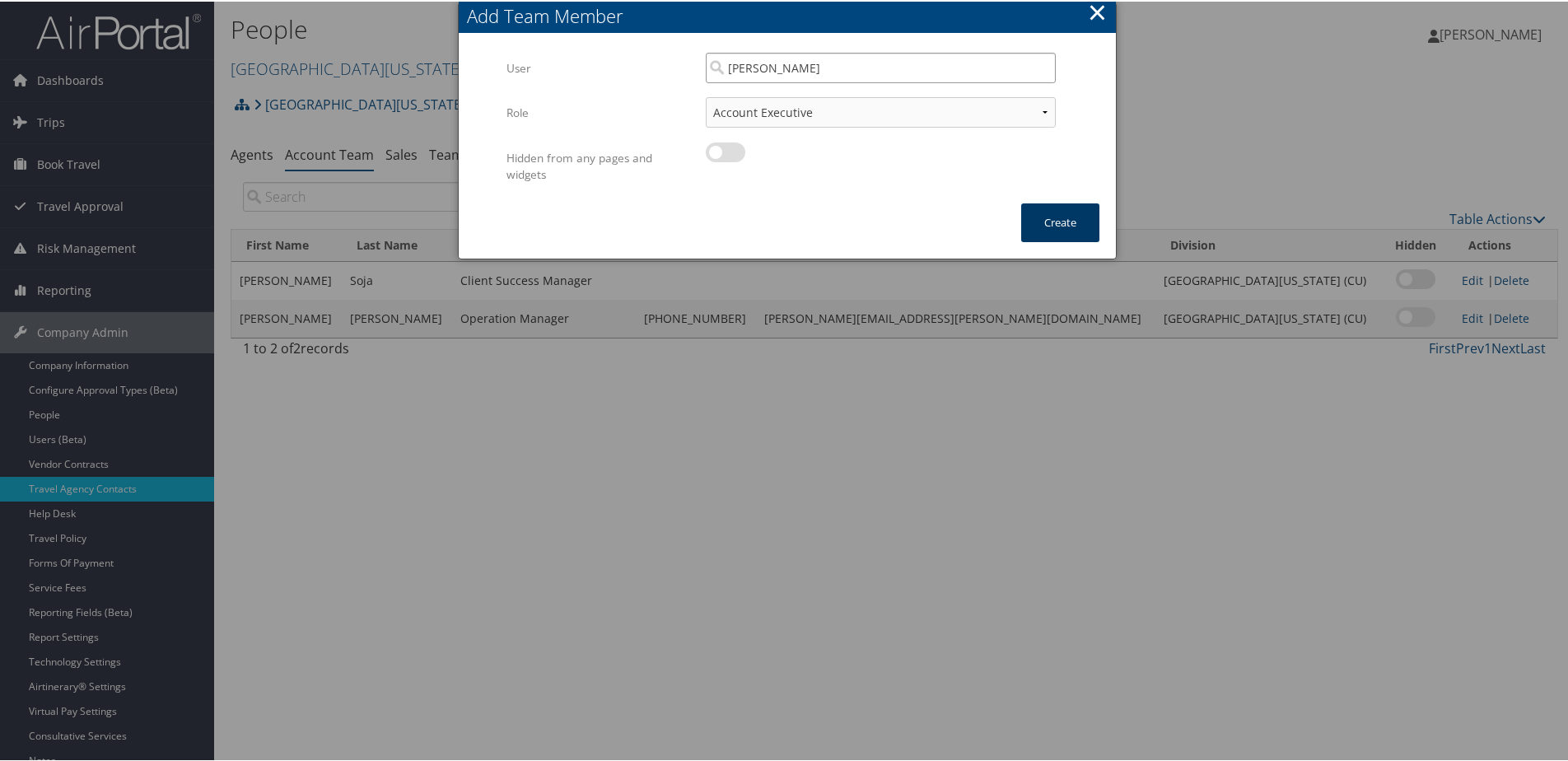
type input "Pamela Rex"
click at [1073, 224] on button "Create" at bounding box center [1060, 221] width 78 height 39
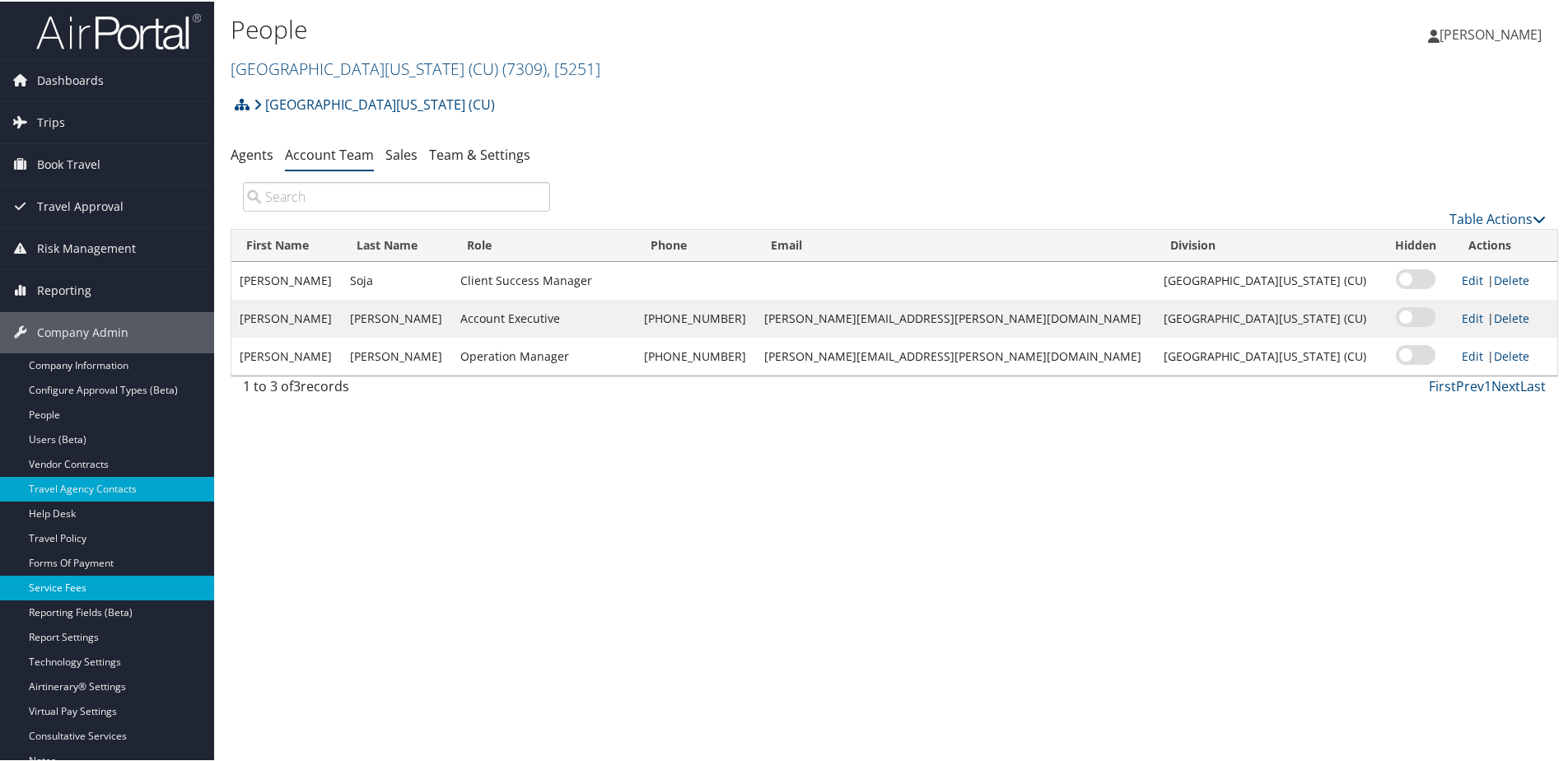
scroll to position [120, 0]
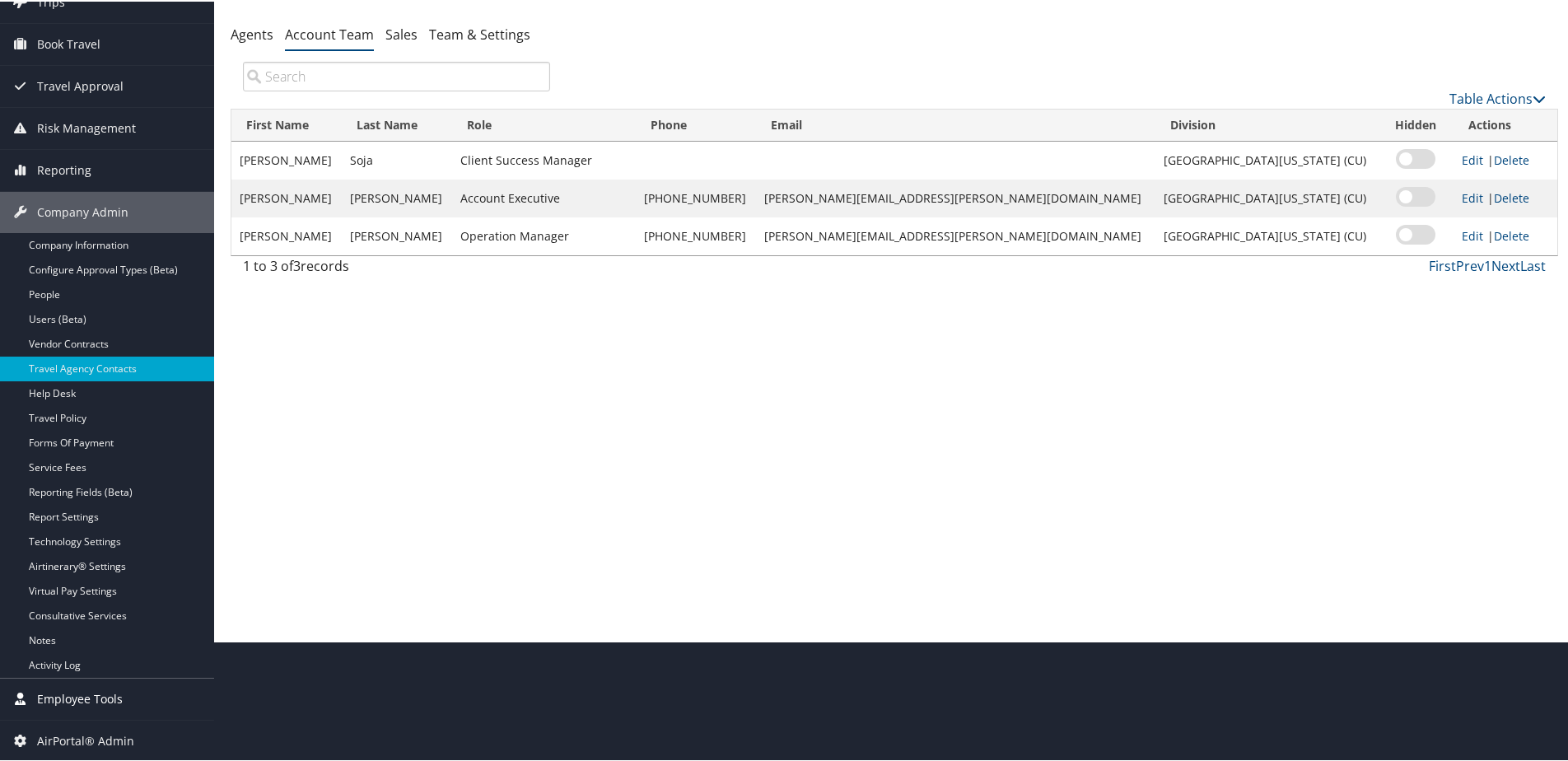
click at [59, 702] on span "Employee Tools" at bounding box center [79, 698] width 85 height 41
click at [63, 724] on link "Admin Search (CTRL + S)" at bounding box center [107, 731] width 214 height 25
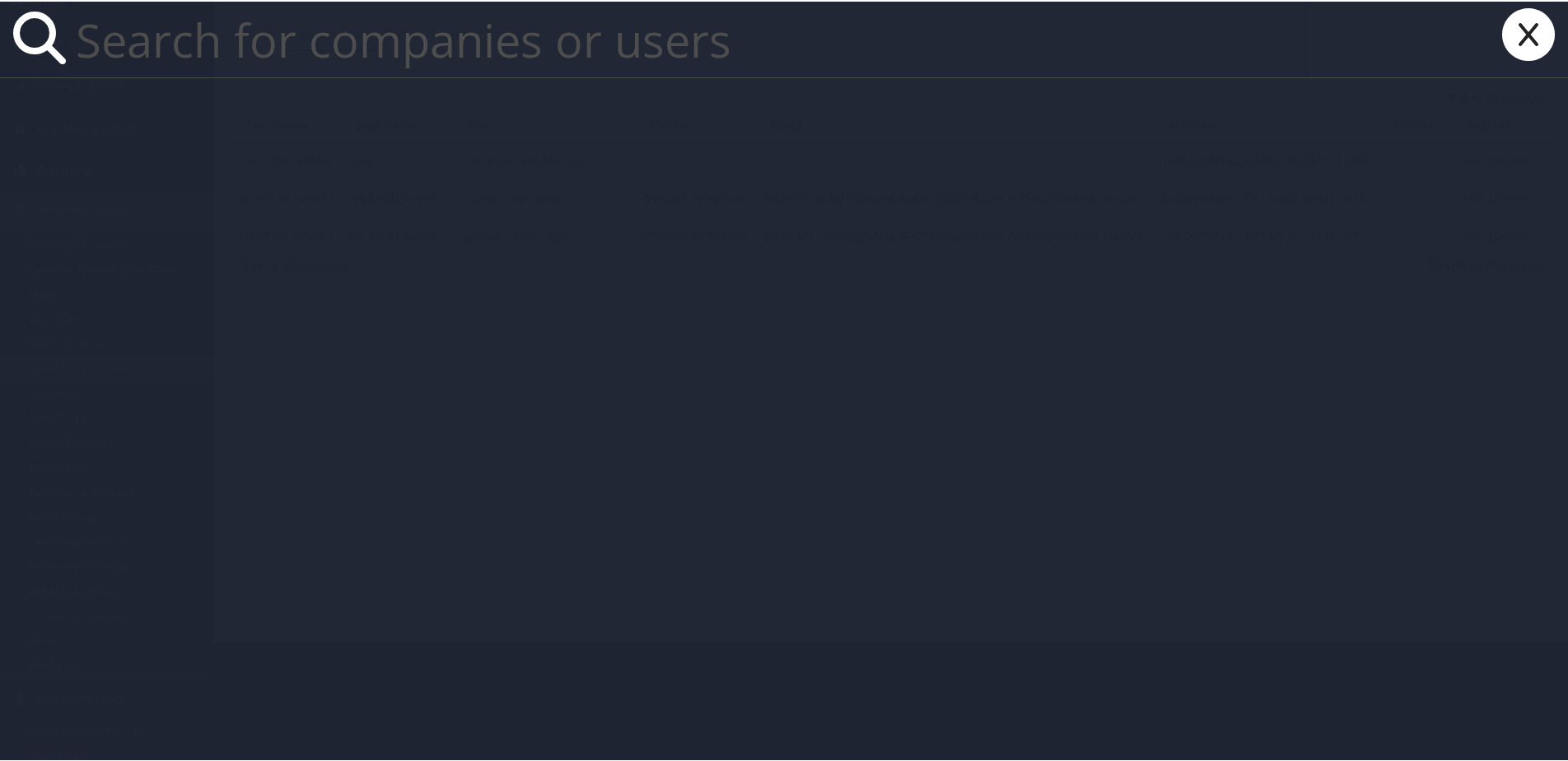
paste input "Jeffreyimiller@me.com"
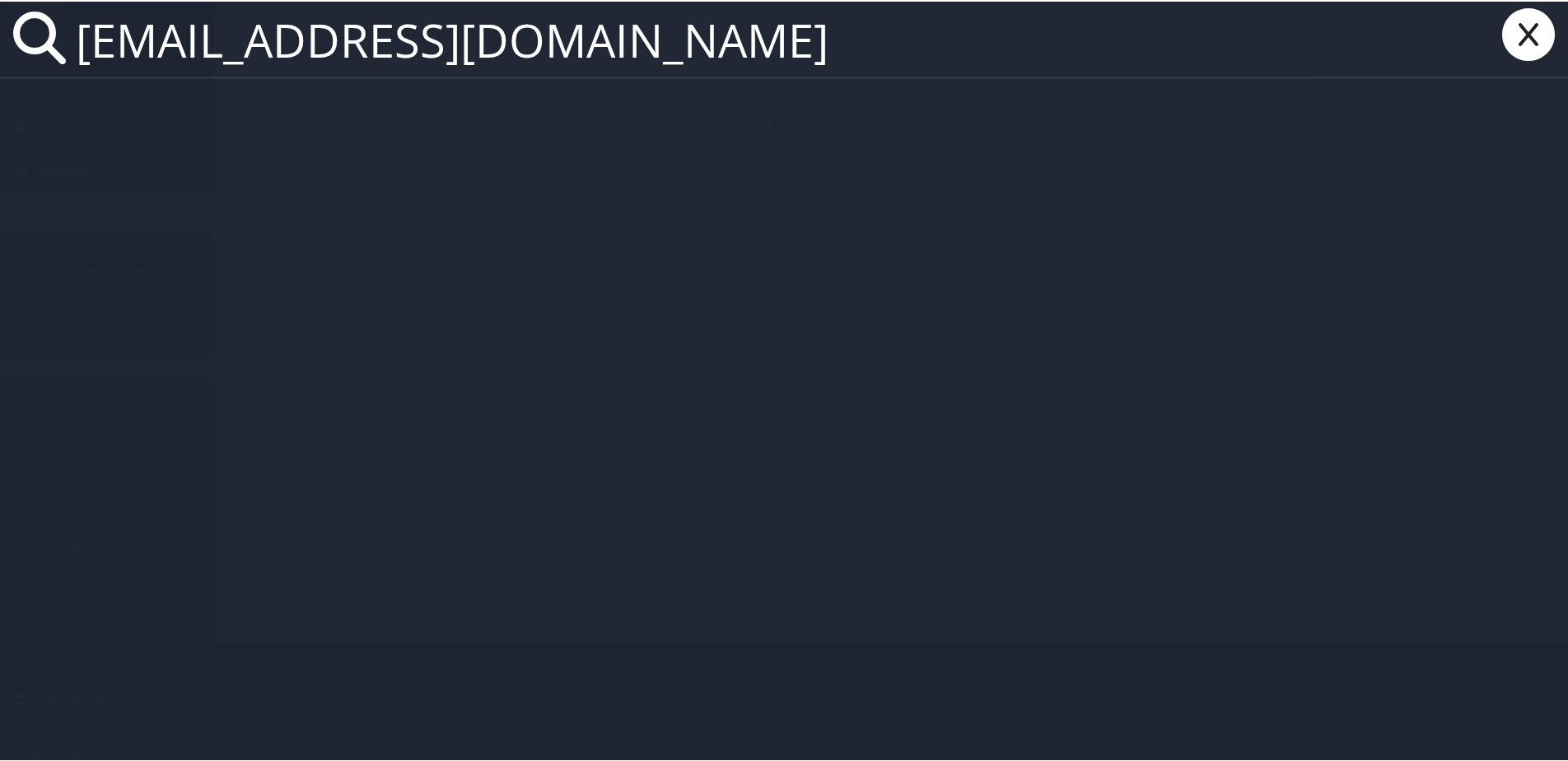
type input "Jeffreyimiller@me.com"
